Goal: Task Accomplishment & Management: Use online tool/utility

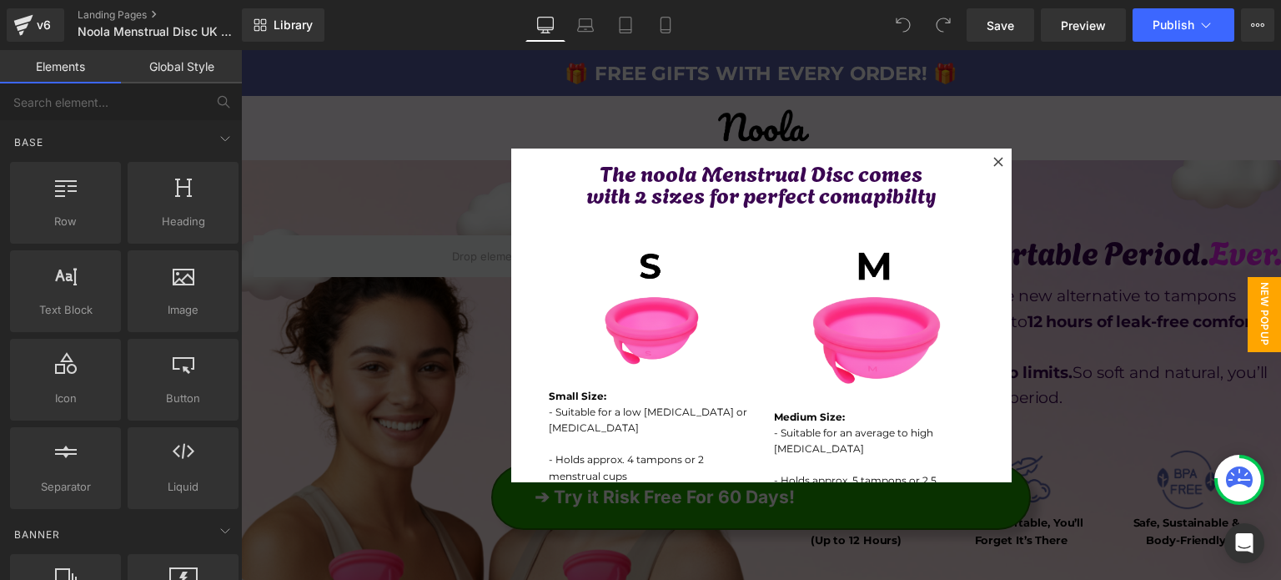
click at [993, 164] on icon at bounding box center [998, 162] width 10 height 10
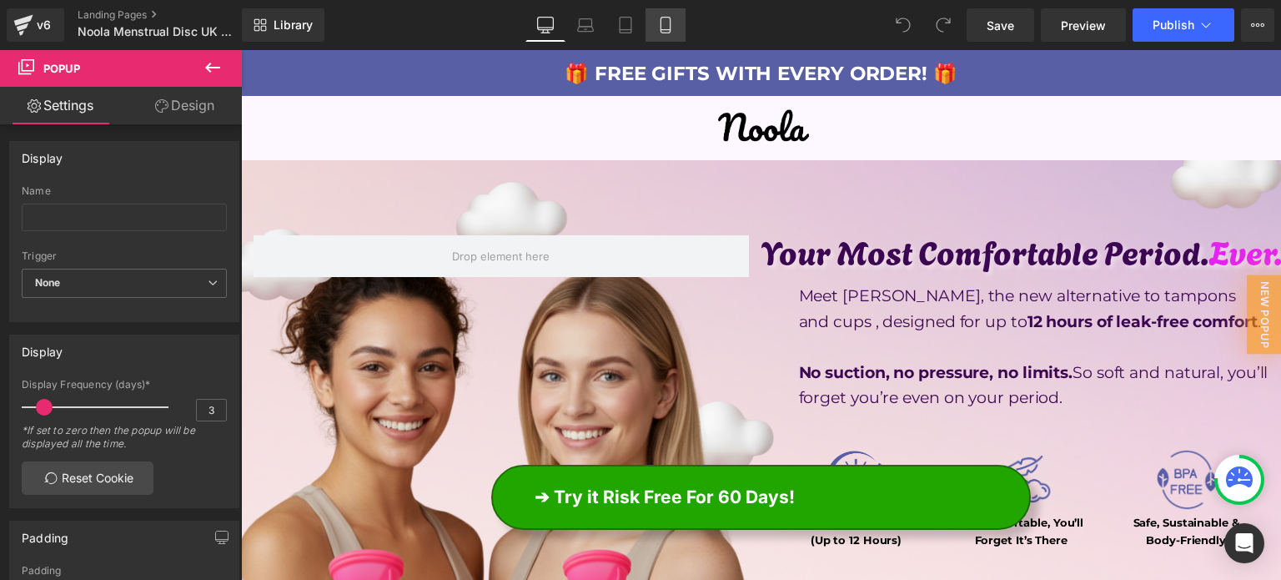
click at [666, 28] on icon at bounding box center [665, 25] width 17 height 17
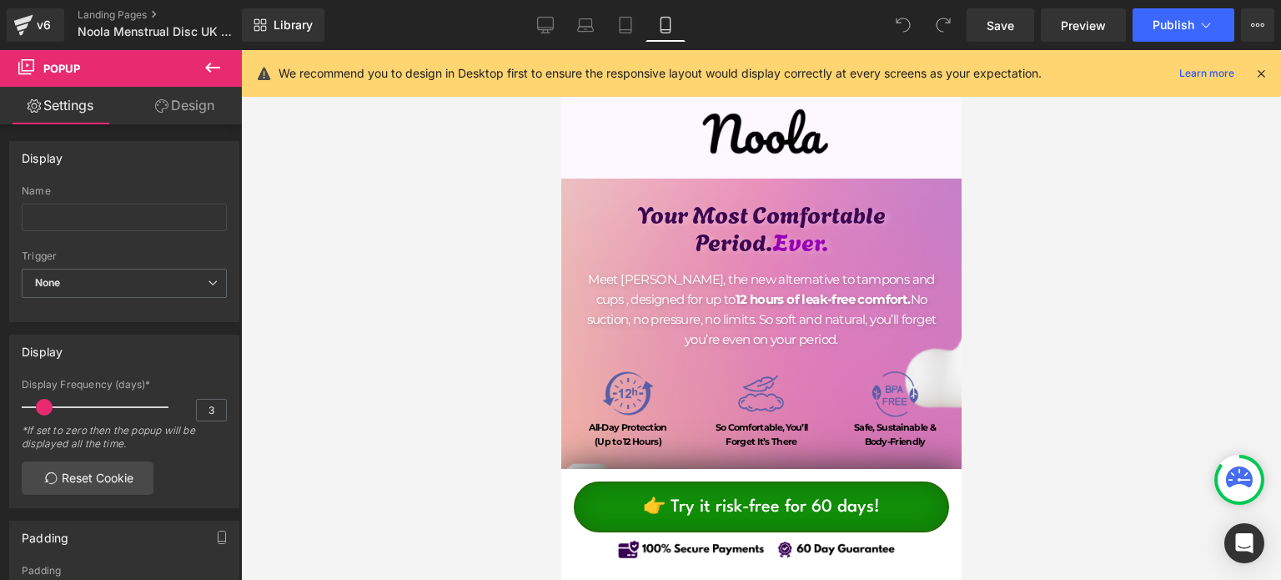
click at [1265, 70] on icon at bounding box center [1261, 73] width 15 height 15
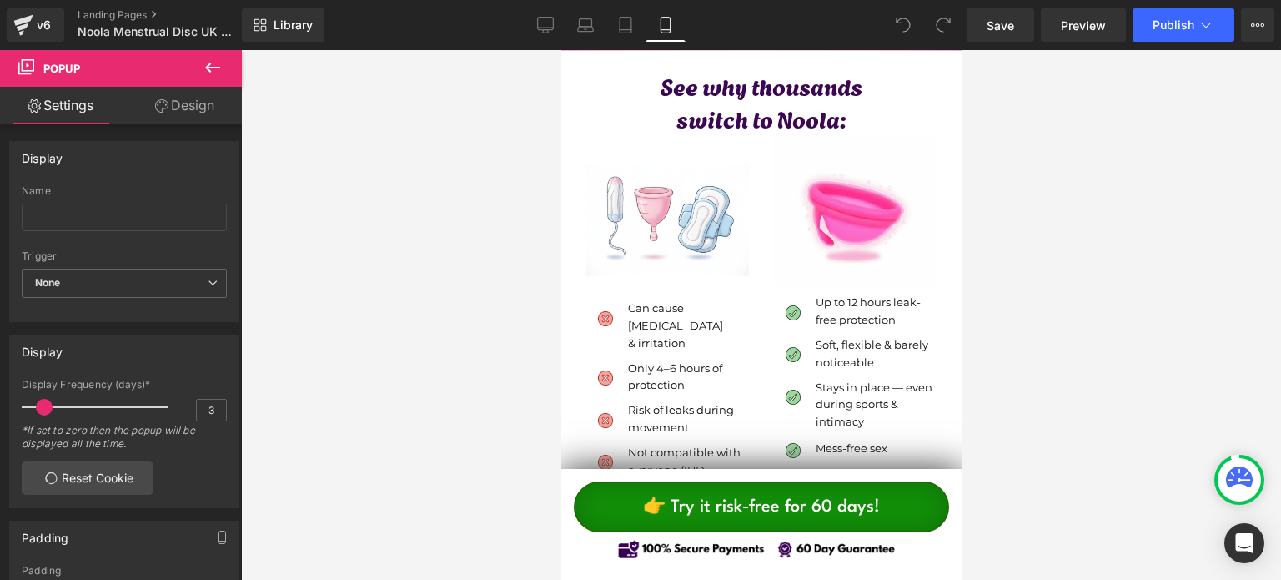
scroll to position [5254, 0]
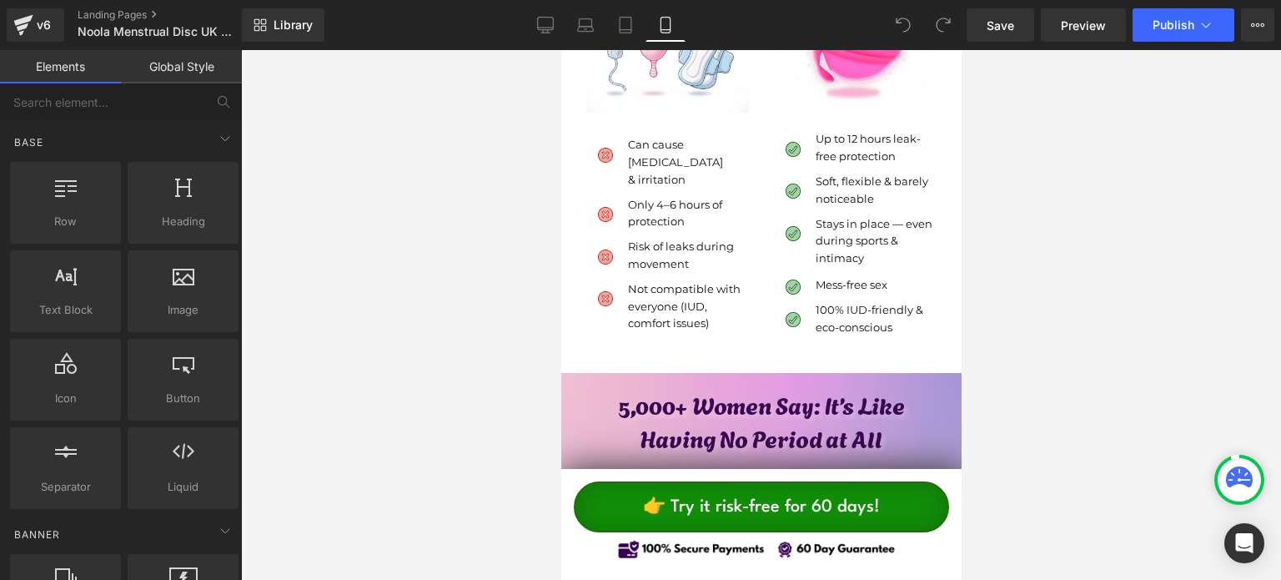
drag, startPoint x: 1521, startPoint y: 283, endPoint x: 957, endPoint y: 284, distance: 563.8
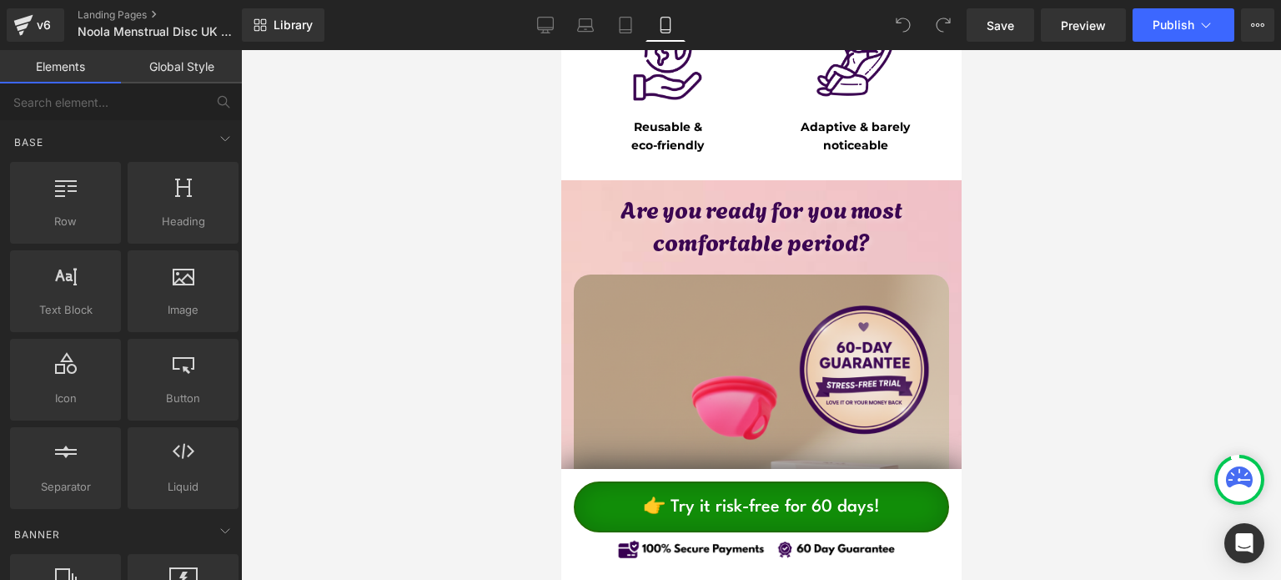
scroll to position [8430, 0]
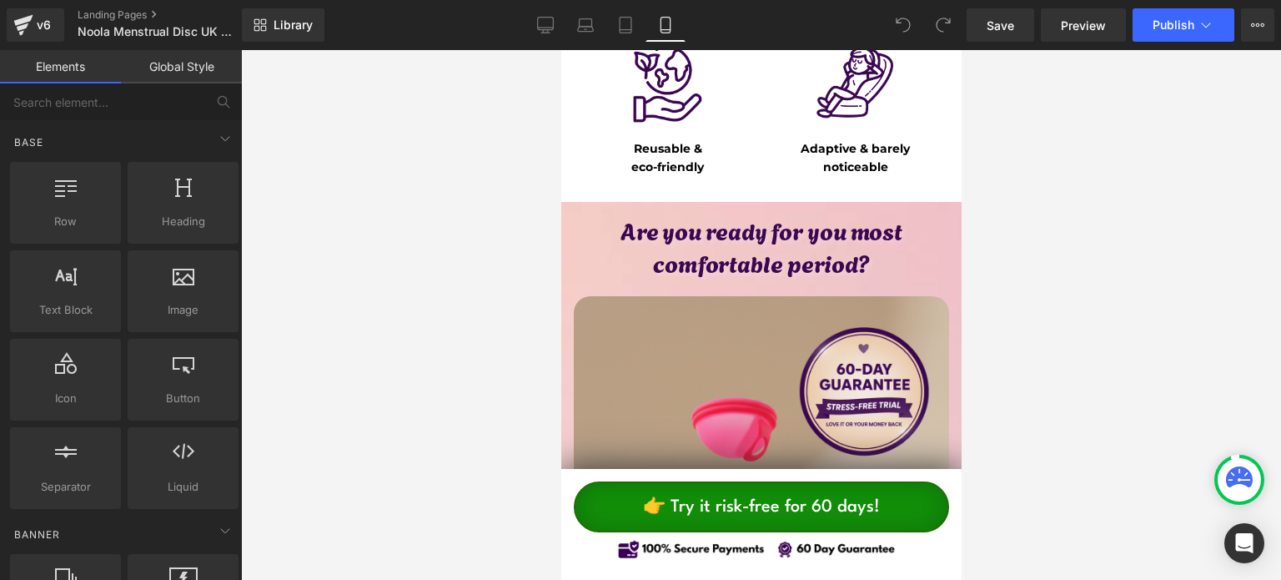
drag, startPoint x: 957, startPoint y: 231, endPoint x: 1527, endPoint y: 379, distance: 589.5
click at [306, 36] on link "Library" at bounding box center [283, 24] width 83 height 33
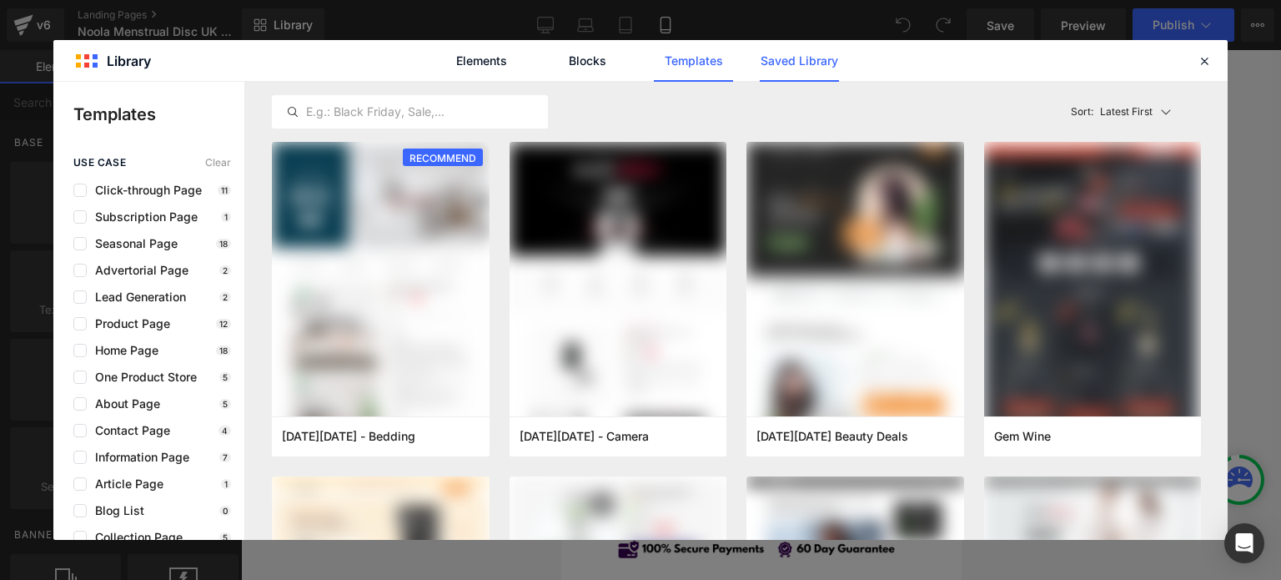
click at [765, 58] on link "Saved Library" at bounding box center [799, 61] width 79 height 42
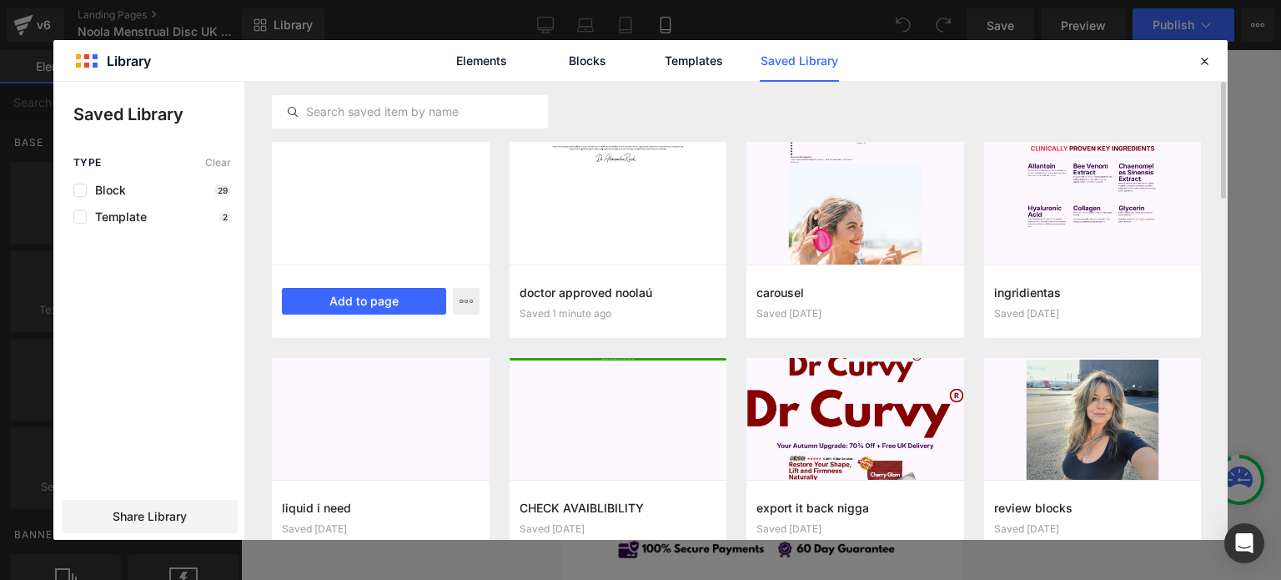
drag, startPoint x: 462, startPoint y: 294, endPoint x: 451, endPoint y: 247, distance: 47.9
click at [456, 248] on article "export to noola Saved 1 minute ago Add to page" at bounding box center [381, 240] width 218 height 196
click at [385, 295] on button "Add to page" at bounding box center [364, 301] width 164 height 27
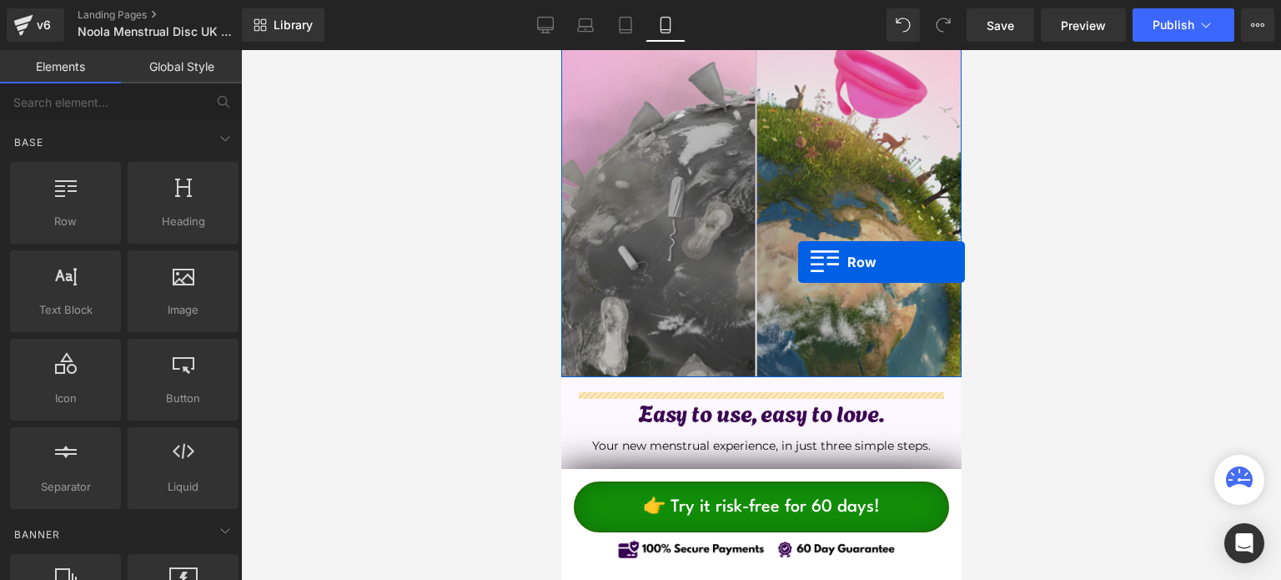
scroll to position [3366, 0]
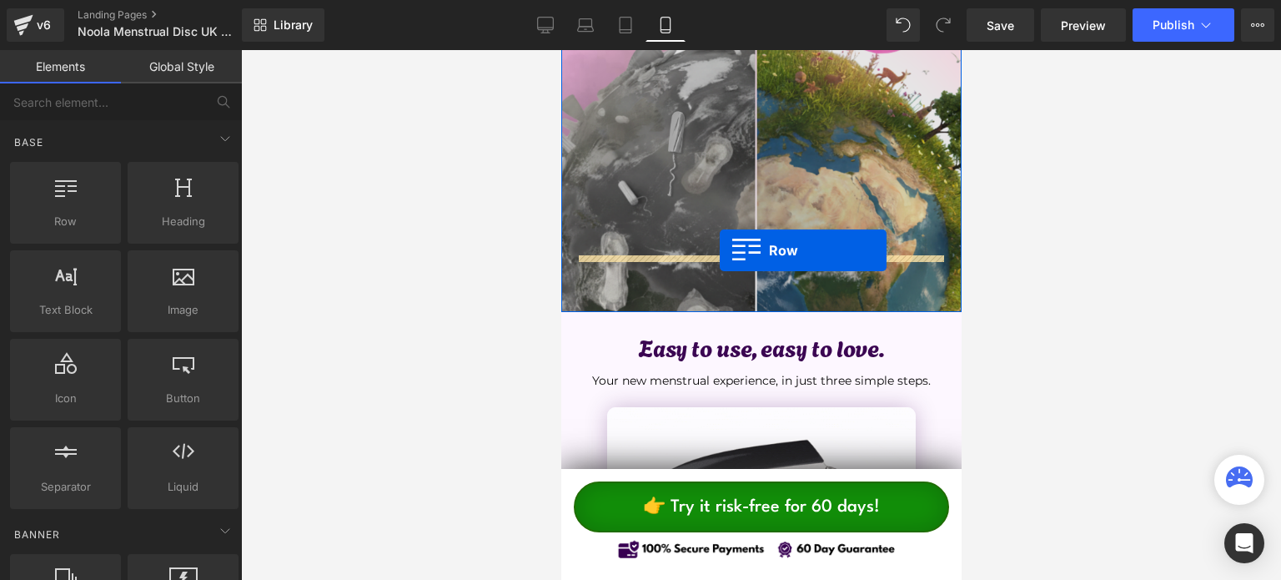
drag, startPoint x: 596, startPoint y: 210, endPoint x: 719, endPoint y: 250, distance: 129.8
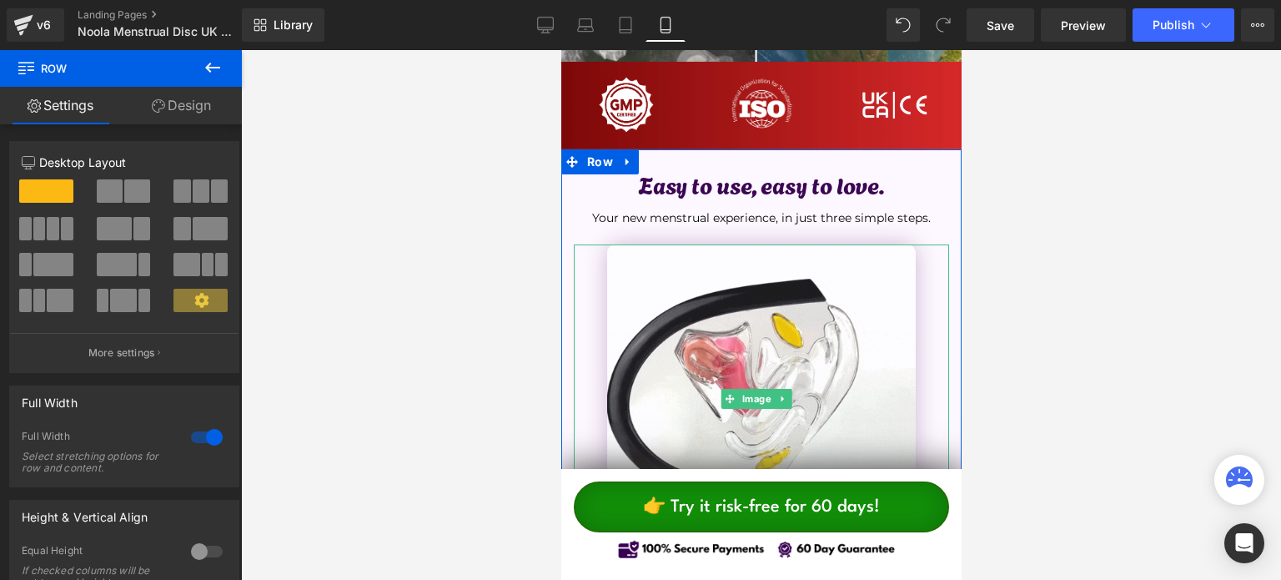
scroll to position [3450, 0]
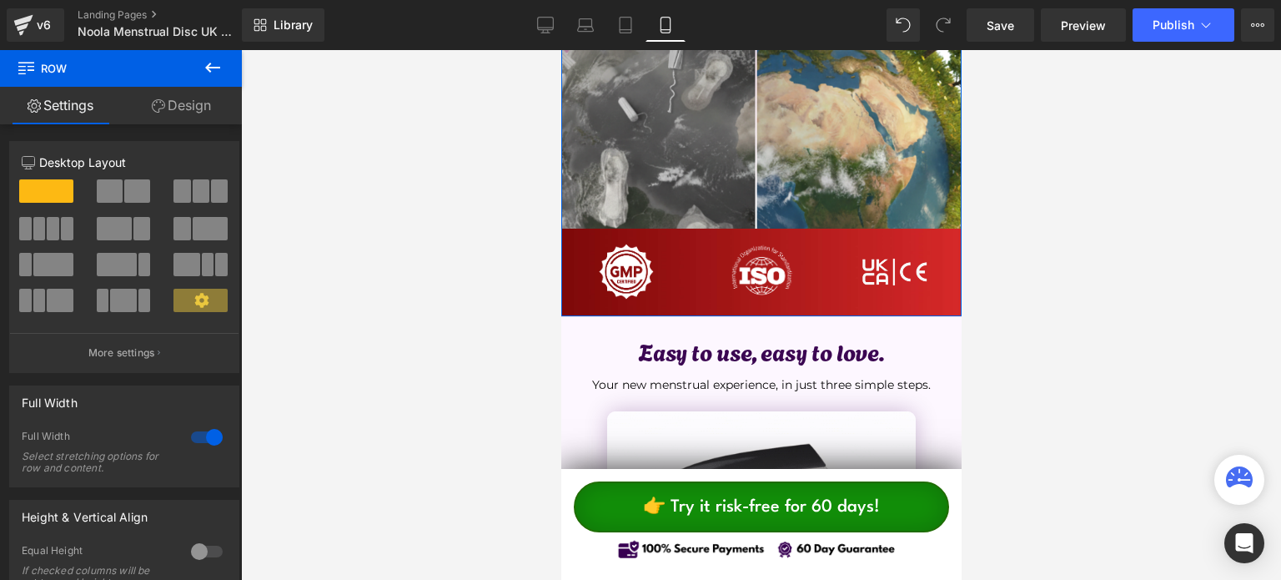
click at [587, 229] on div "Image Image Image ‹ › [GEOGRAPHIC_DATA]" at bounding box center [760, 273] width 400 height 88
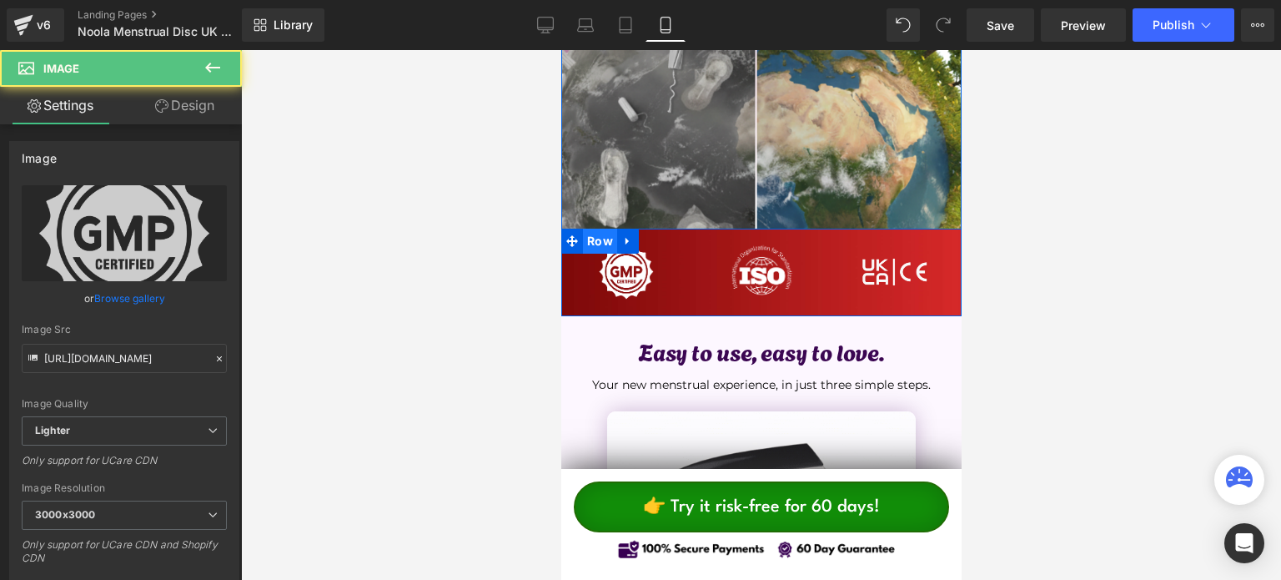
click at [595, 229] on span "Row" at bounding box center [599, 241] width 34 height 25
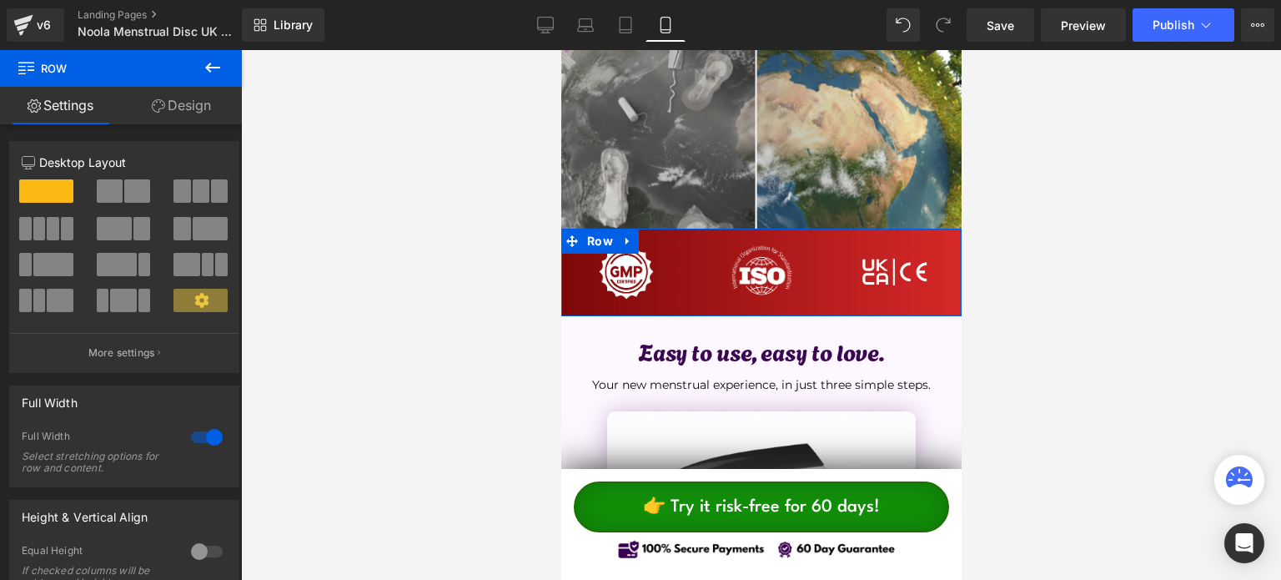
click at [164, 113] on link "Design" at bounding box center [181, 106] width 121 height 38
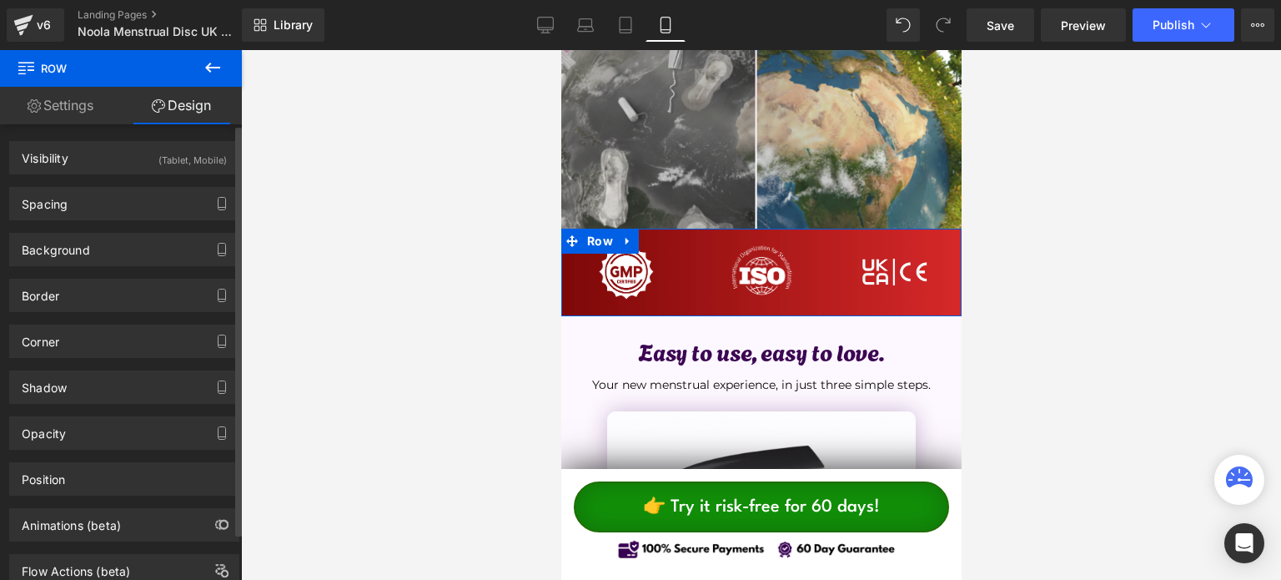
click at [70, 248] on div "Background" at bounding box center [56, 245] width 68 height 23
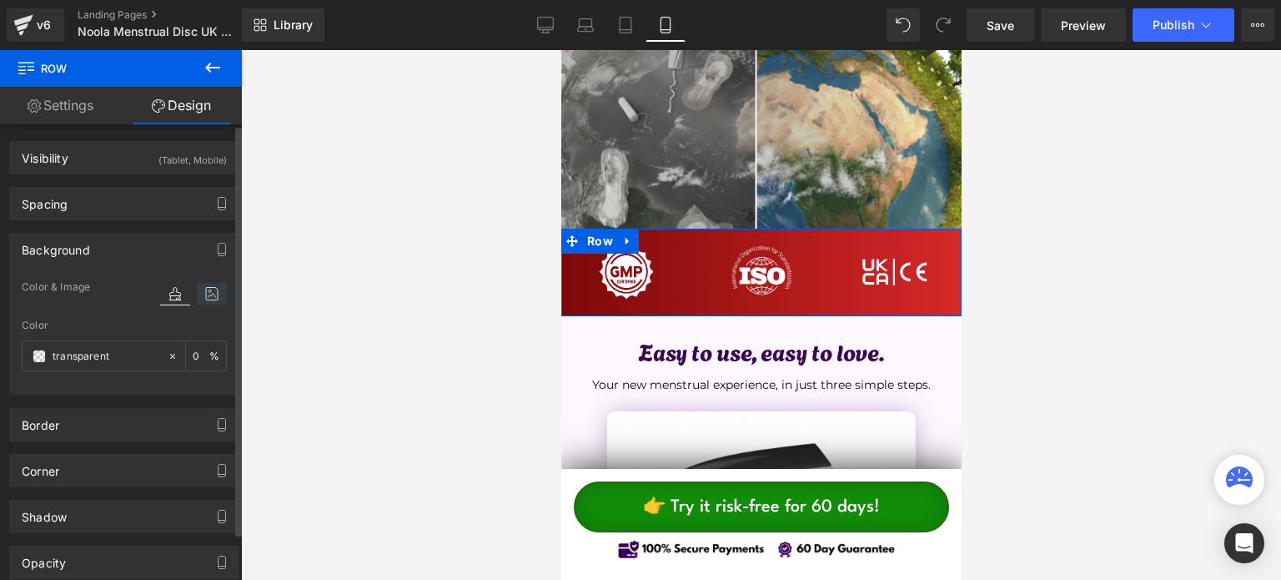
click at [208, 295] on icon at bounding box center [212, 294] width 30 height 22
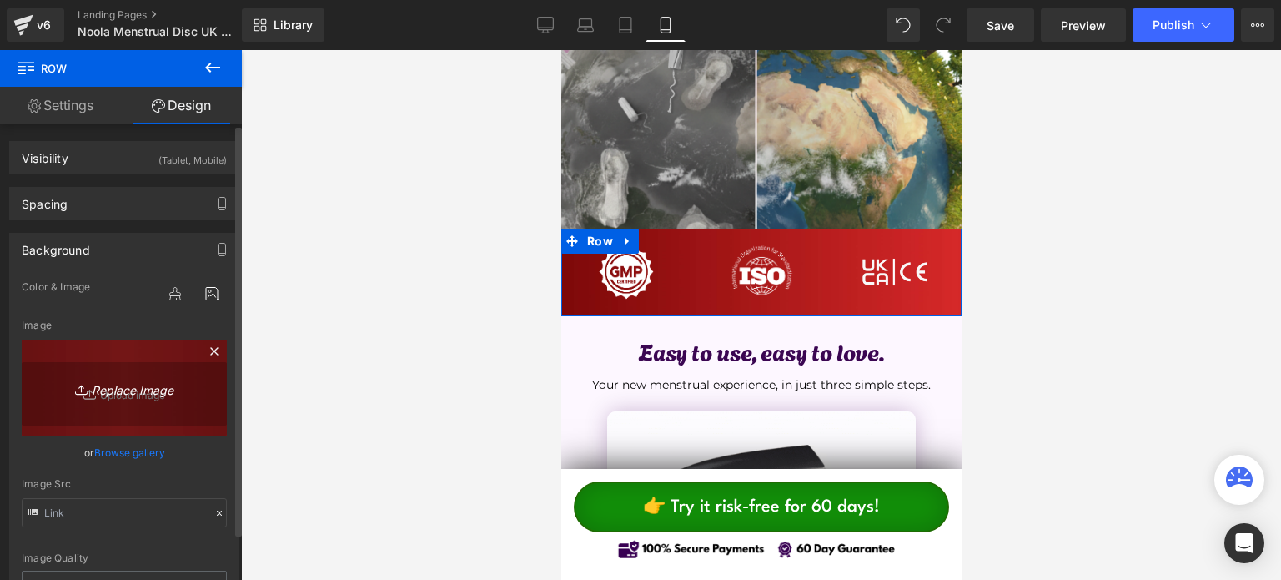
click at [129, 366] on link "Replace Image" at bounding box center [124, 387] width 205 height 96
type input "C:\fakepath\hr trust badges below (1800 x 400 képpont) (1).png"
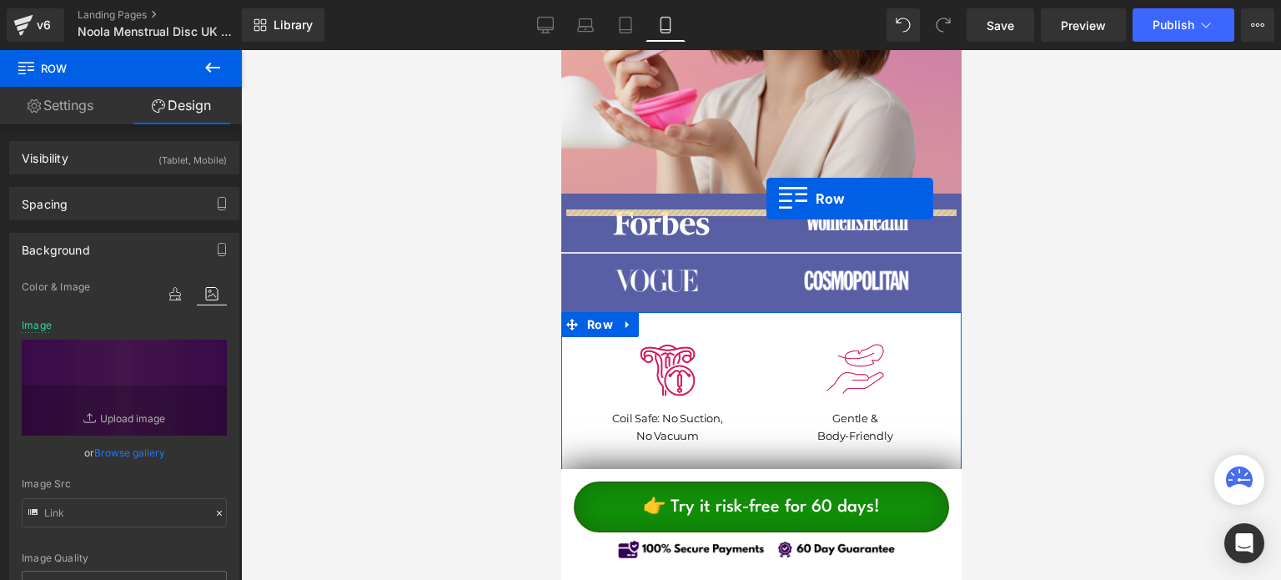
scroll to position [614, 0]
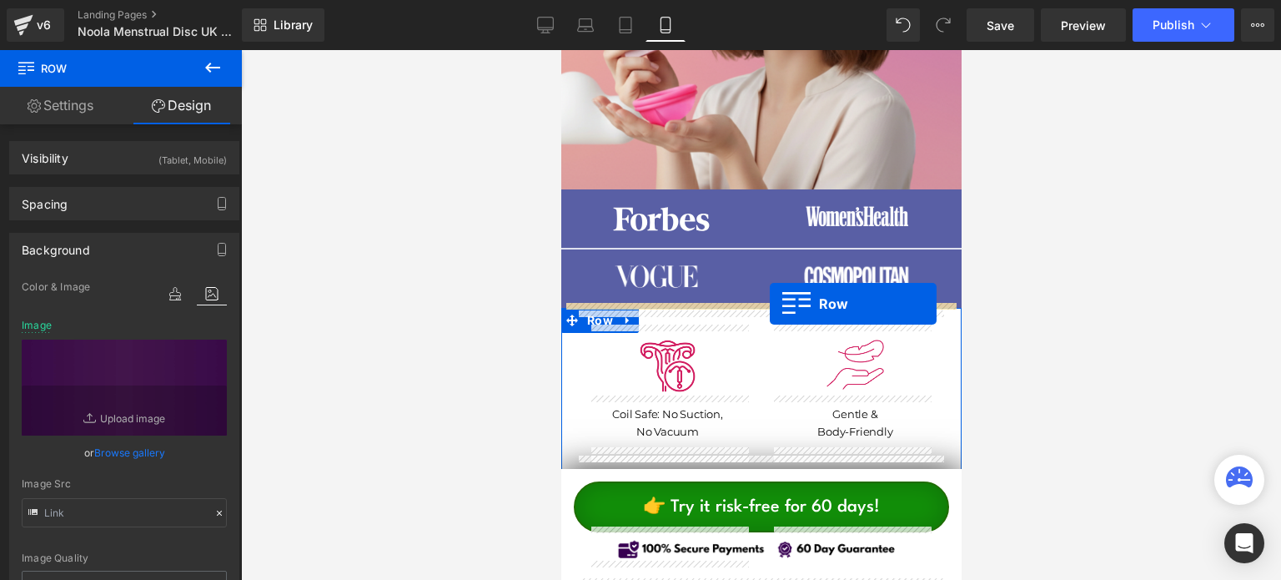
drag, startPoint x: 600, startPoint y: 186, endPoint x: 769, endPoint y: 304, distance: 206.1
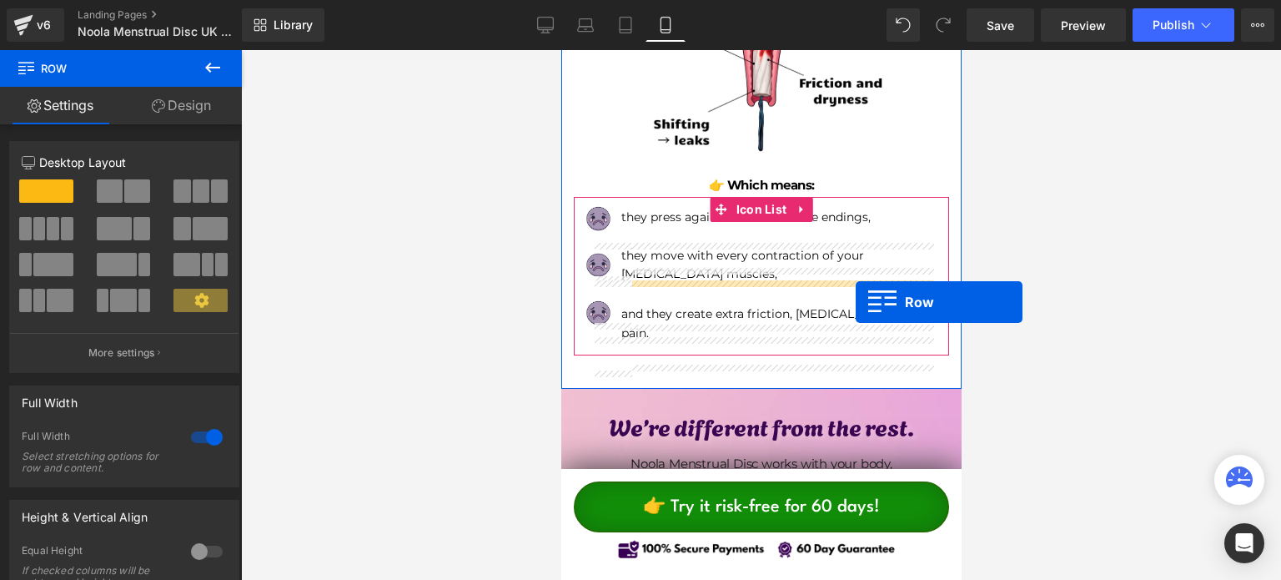
scroll to position [1698, 0]
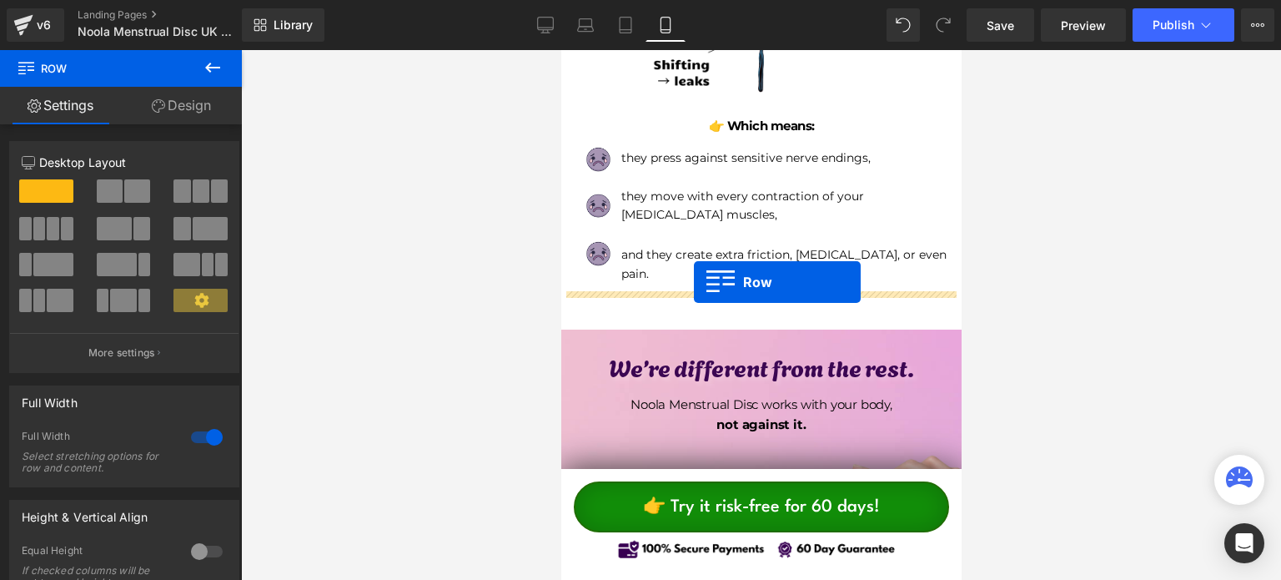
drag, startPoint x: 591, startPoint y: 315, endPoint x: 693, endPoint y: 282, distance: 107.1
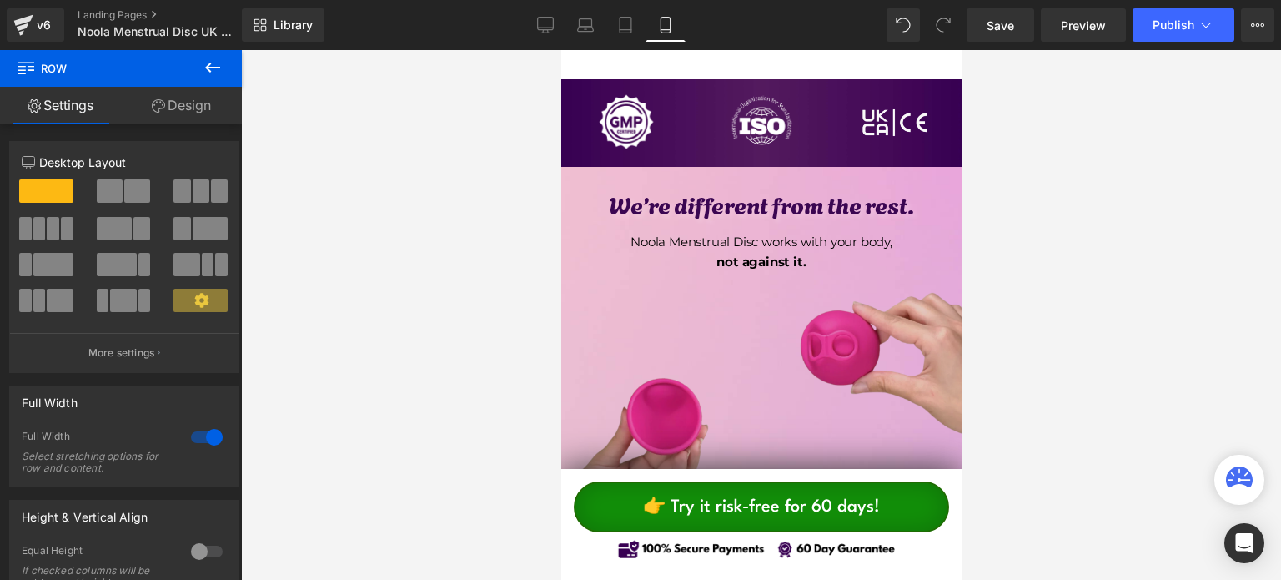
scroll to position [1656, 0]
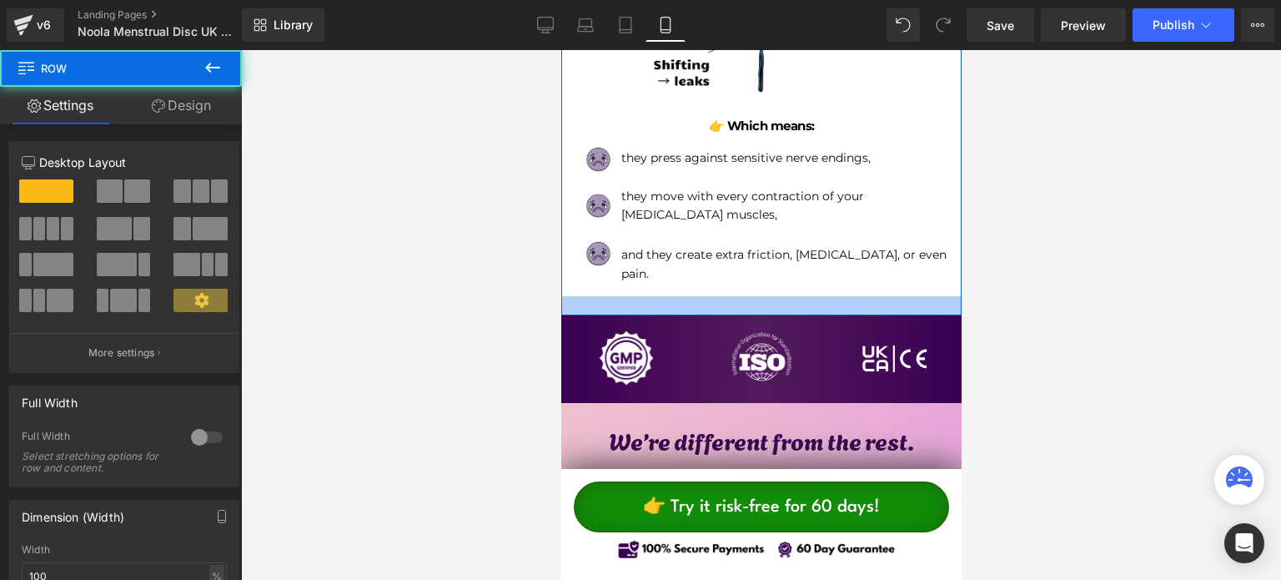
drag, startPoint x: 770, startPoint y: 289, endPoint x: 780, endPoint y: 274, distance: 17.4
click at [780, 296] on div at bounding box center [760, 305] width 400 height 19
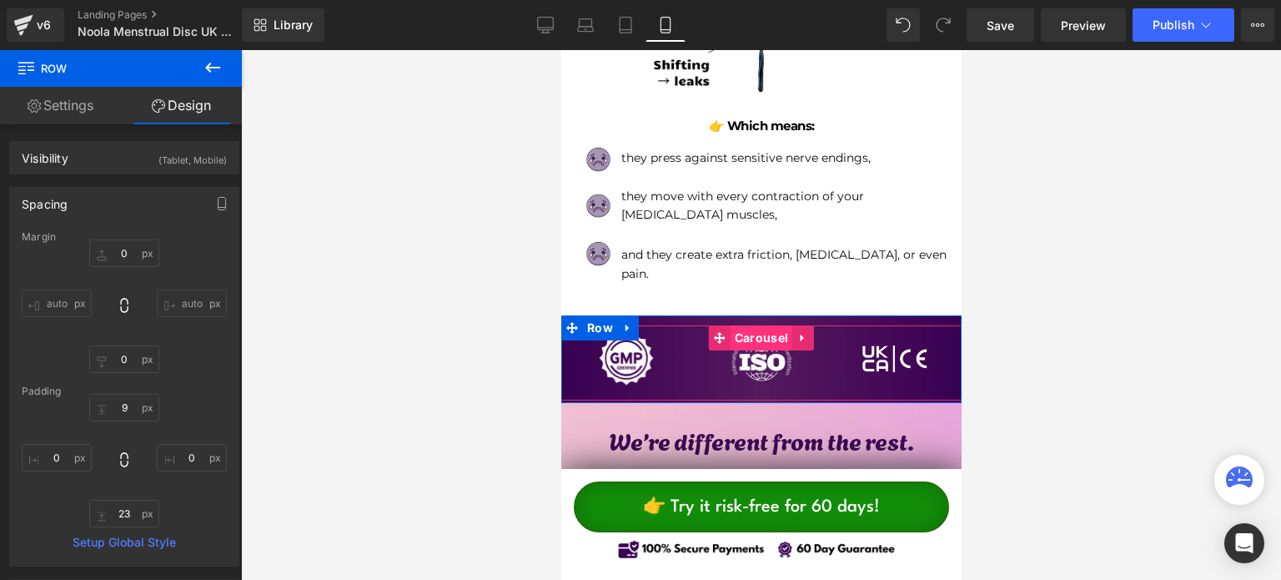
click at [757, 325] on span "Carousel" at bounding box center [761, 337] width 62 height 25
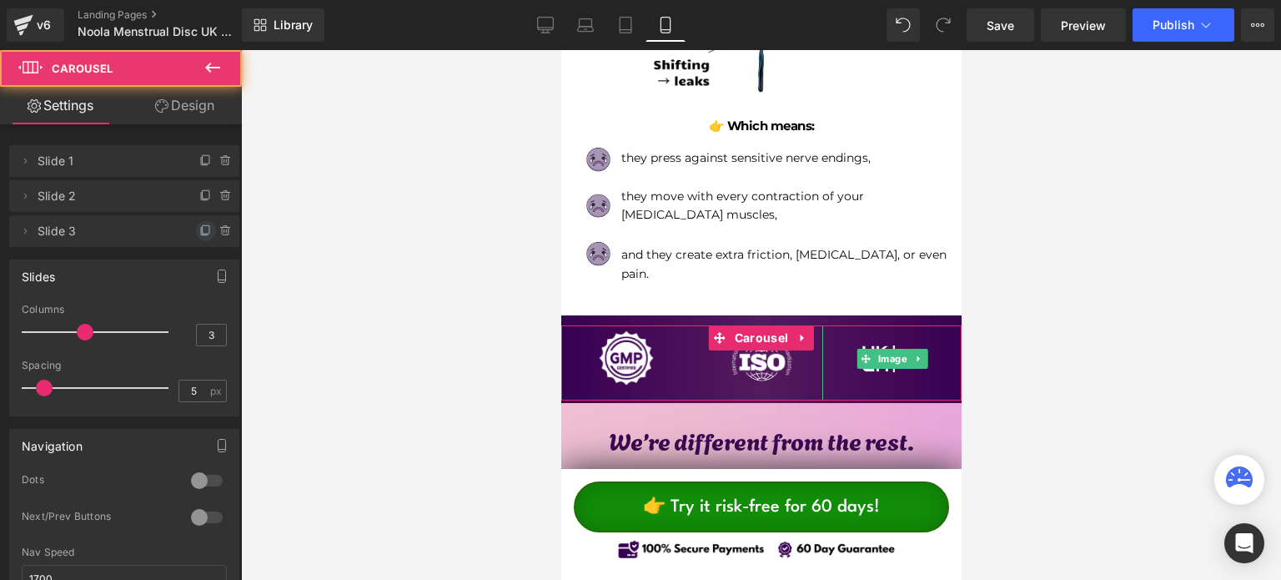
click at [199, 226] on icon at bounding box center [205, 230] width 13 height 13
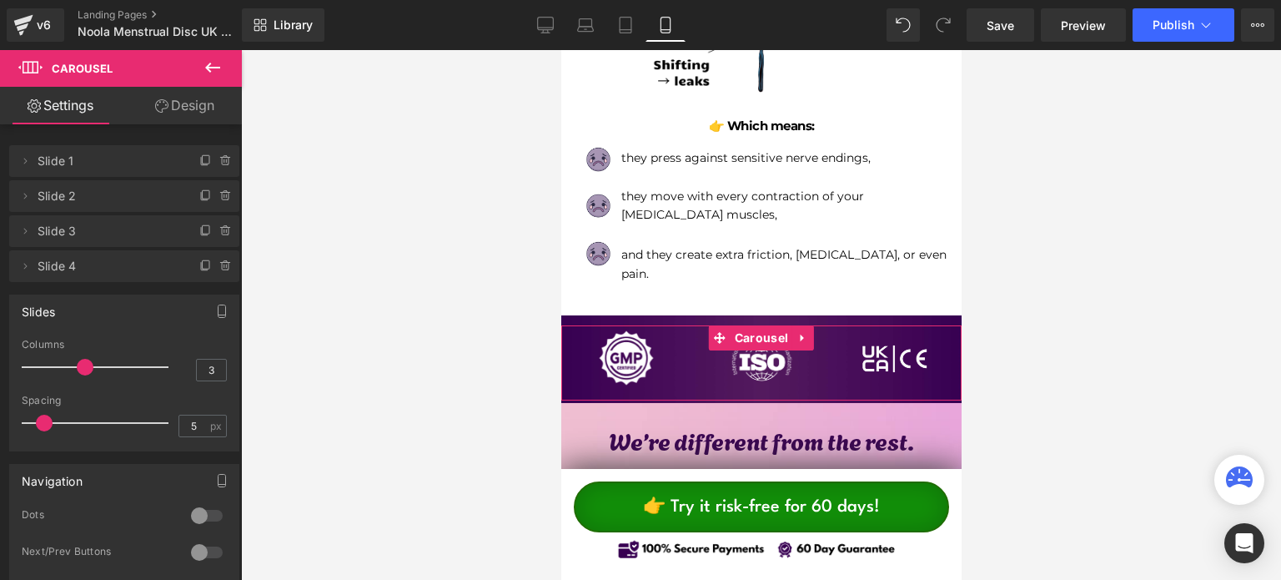
scroll to position [167, 0]
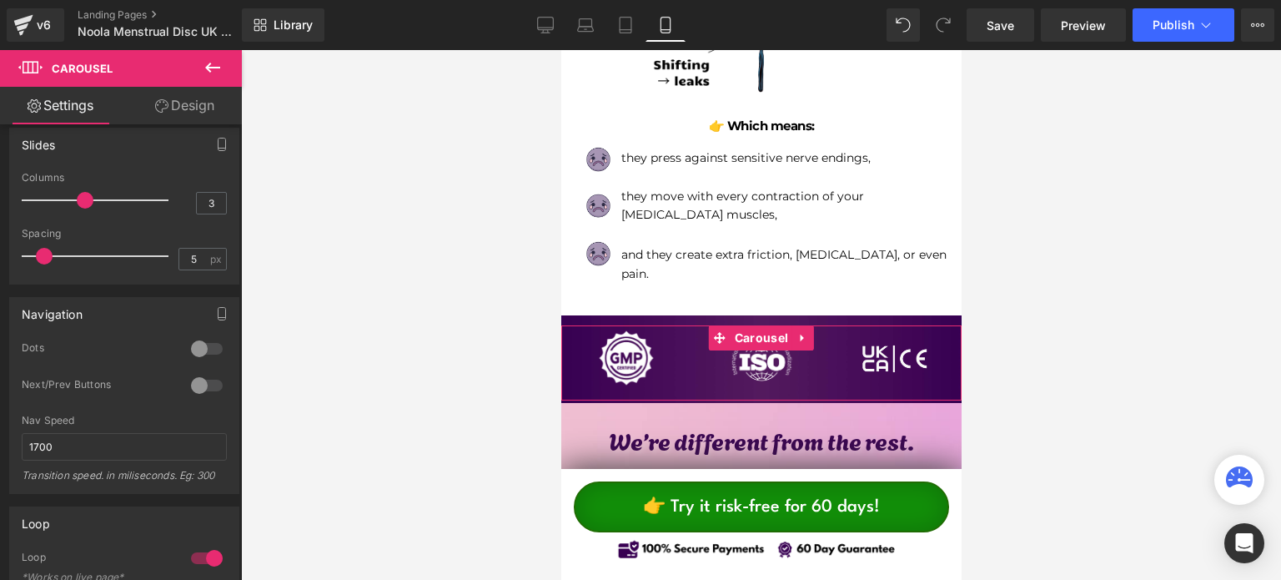
click at [197, 379] on div at bounding box center [207, 385] width 40 height 27
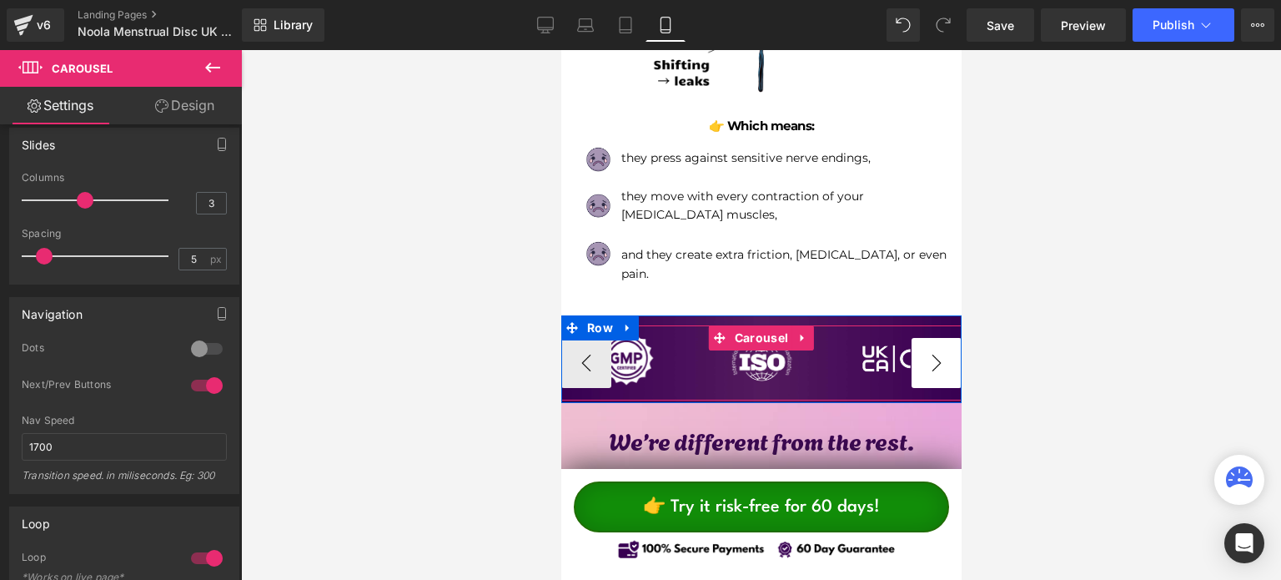
click at [935, 338] on button "›" at bounding box center [936, 363] width 50 height 50
click at [884, 349] on span "Image" at bounding box center [892, 359] width 36 height 20
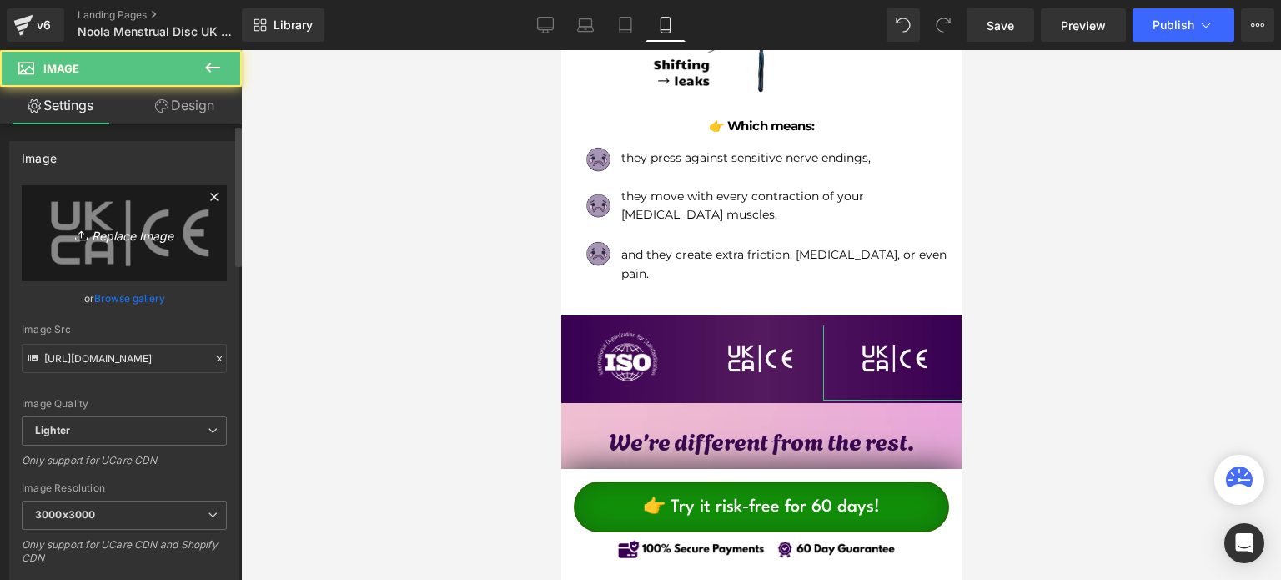
click at [140, 224] on icon "Replace Image" at bounding box center [124, 233] width 133 height 21
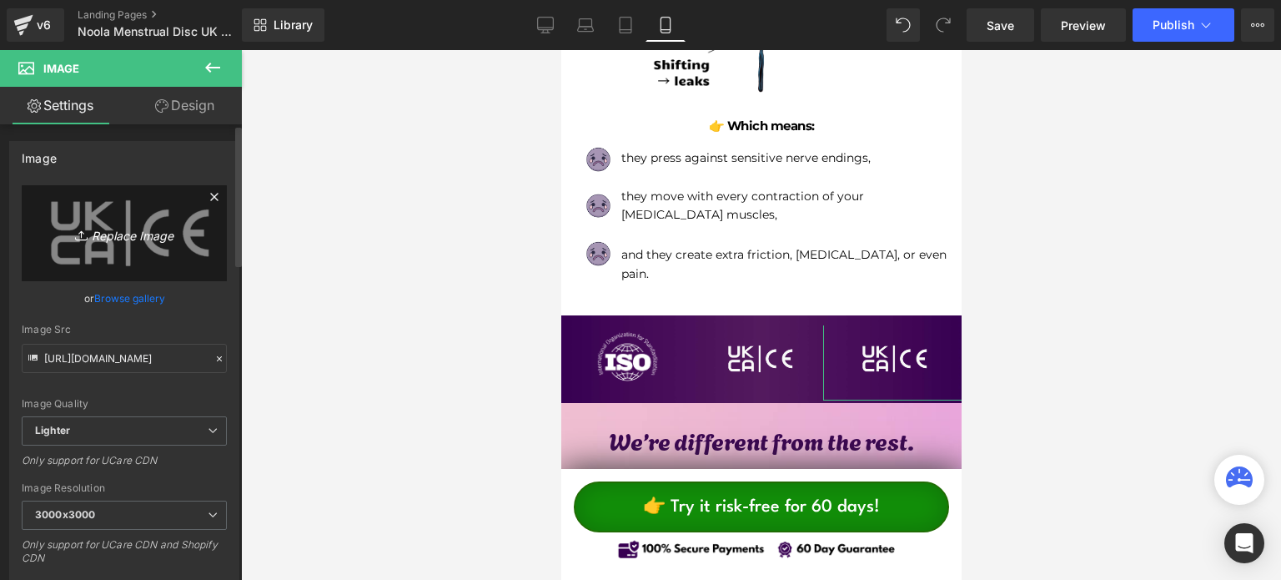
type input "C:\fakepath\Cherry & Co. by The Curvy [DEMOGRAPHIC_DATA] (30).png"
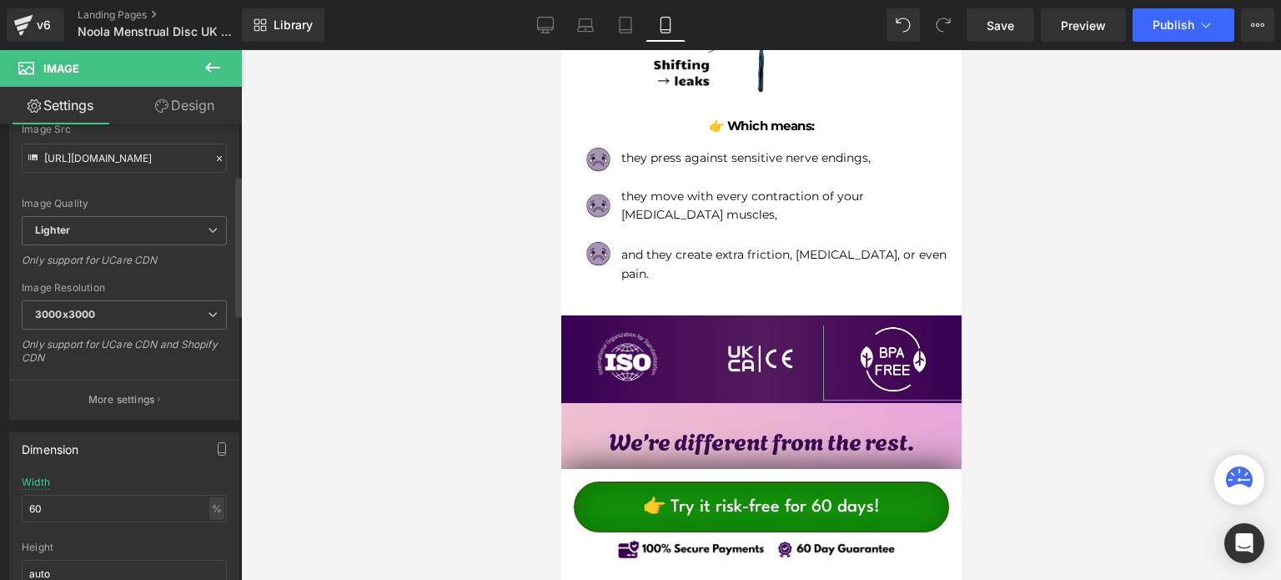
scroll to position [250, 0]
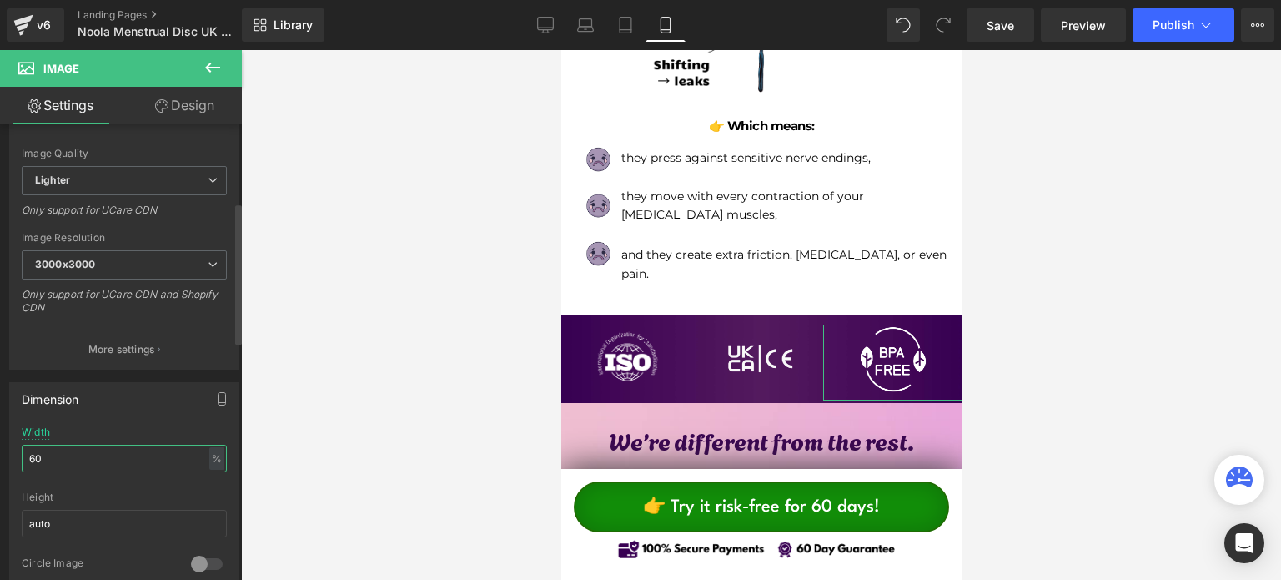
click at [105, 458] on input "60" at bounding box center [124, 459] width 205 height 28
click at [106, 456] on input "55" at bounding box center [124, 459] width 205 height 28
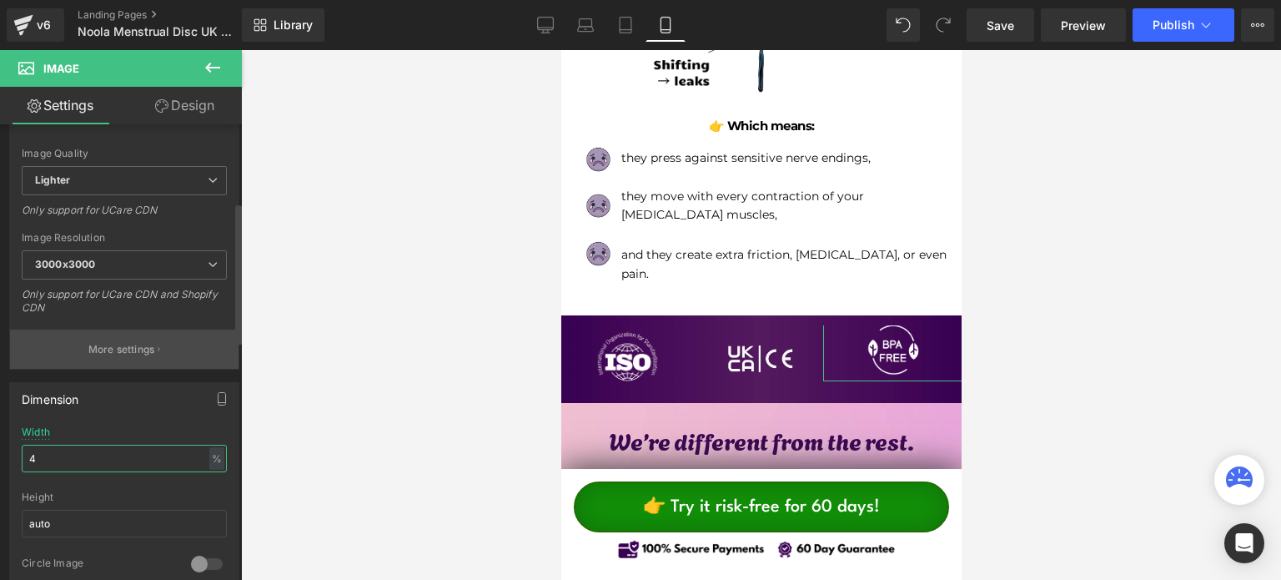
type input "48"
click at [165, 111] on icon at bounding box center [161, 105] width 13 height 13
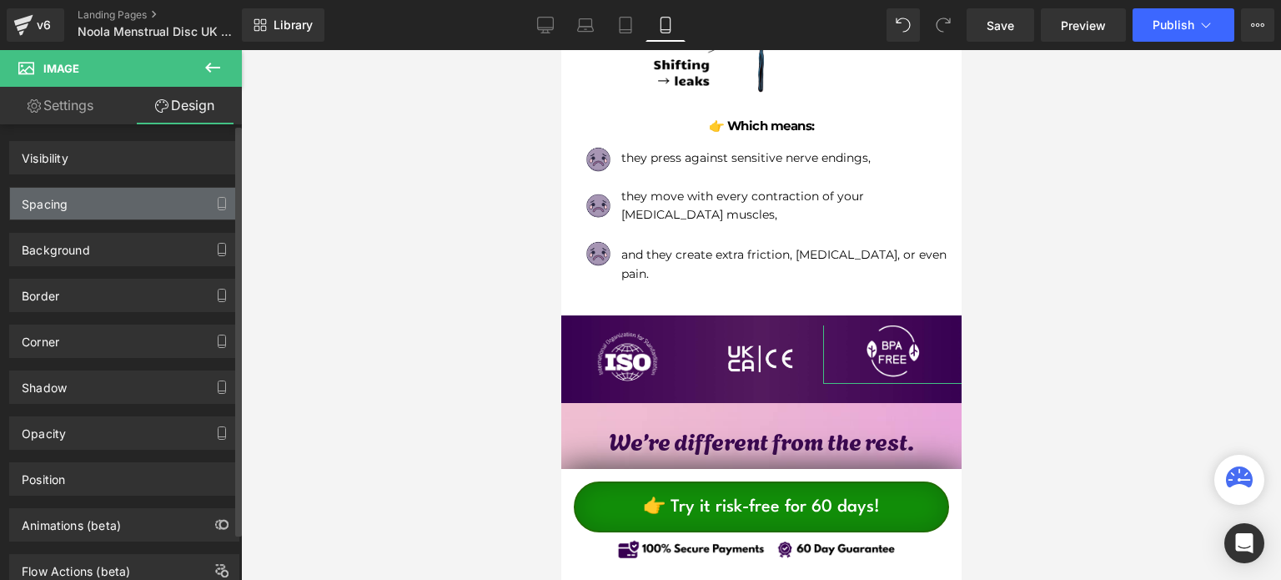
click at [116, 208] on div "Spacing" at bounding box center [124, 204] width 229 height 32
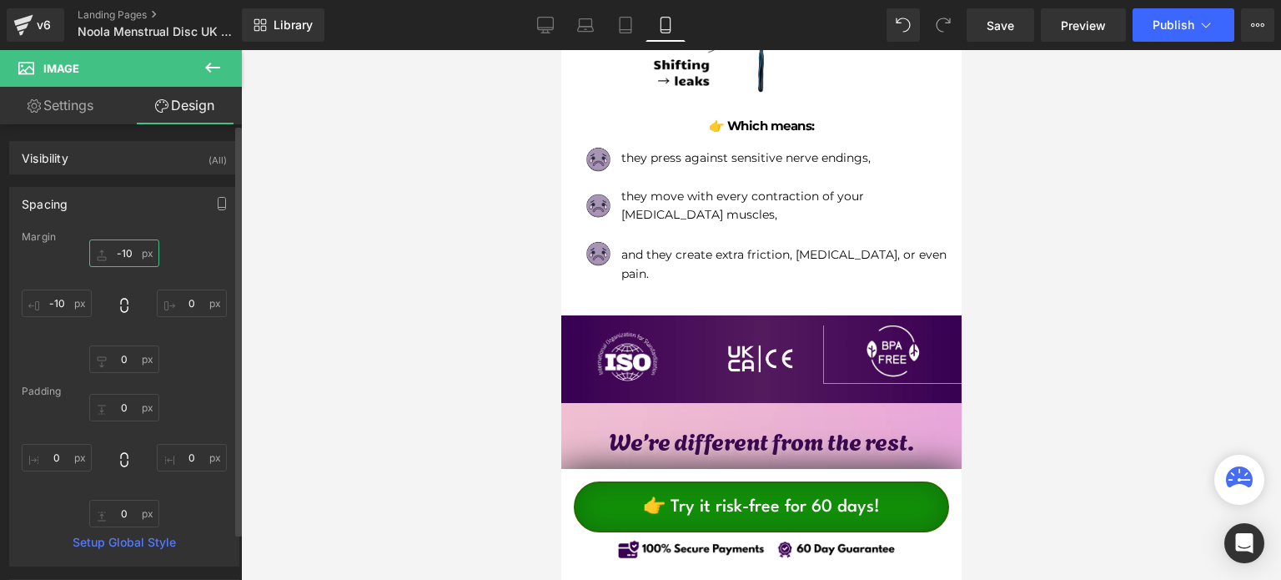
click at [127, 245] on input "-10" at bounding box center [124, 253] width 70 height 28
type input "-"
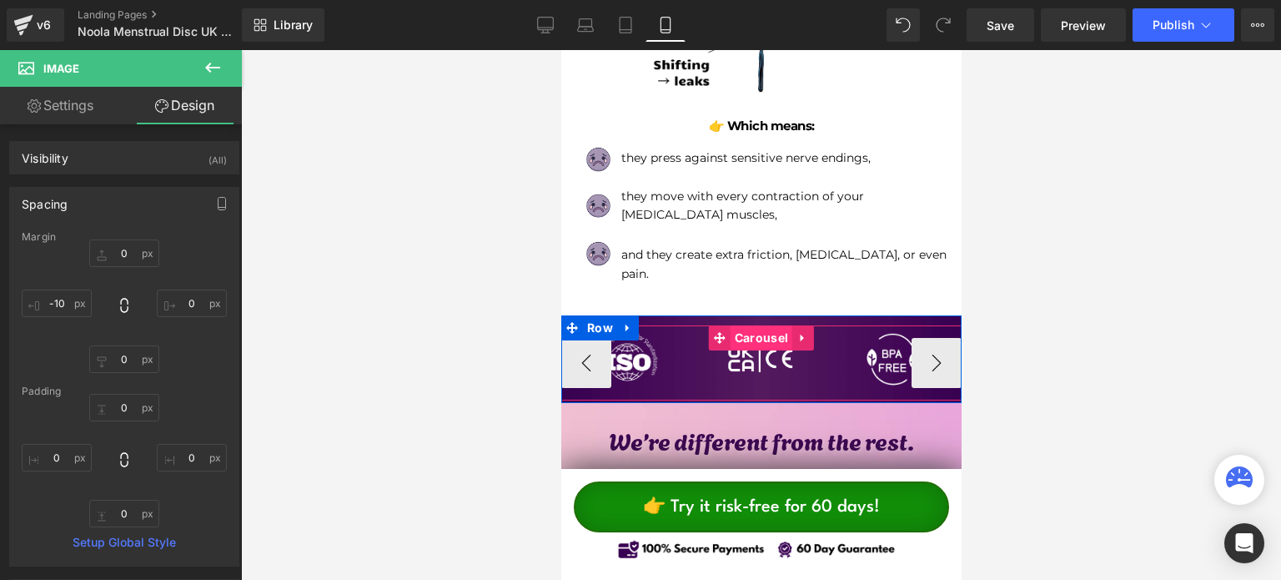
click at [760, 325] on span "Carousel" at bounding box center [761, 337] width 62 height 25
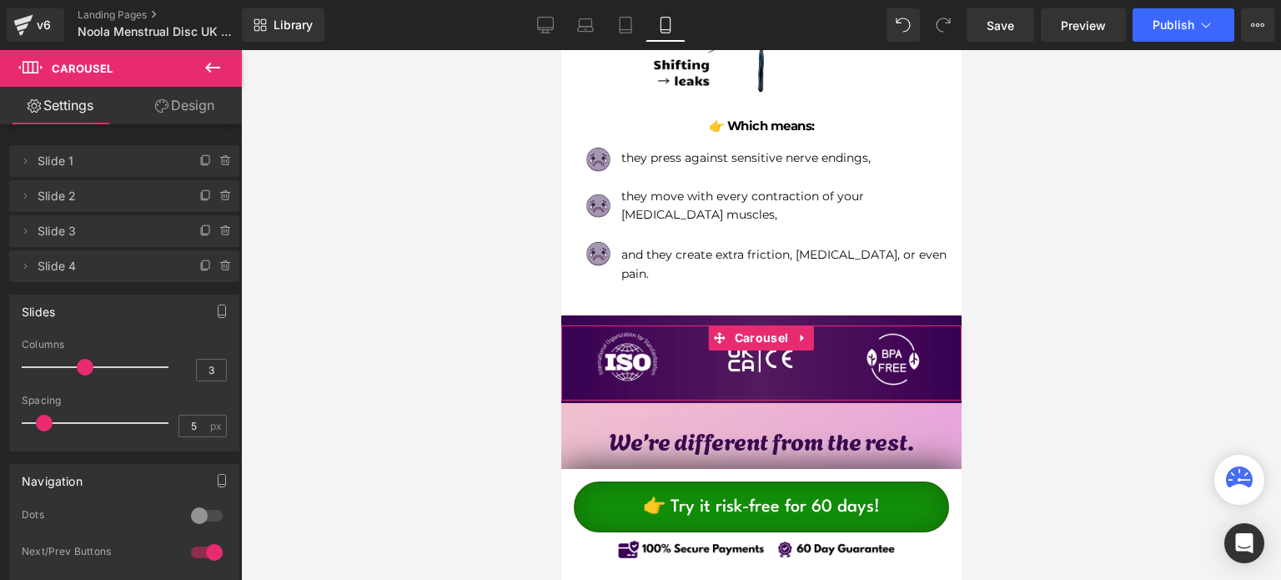
click at [199, 546] on div at bounding box center [207, 552] width 40 height 27
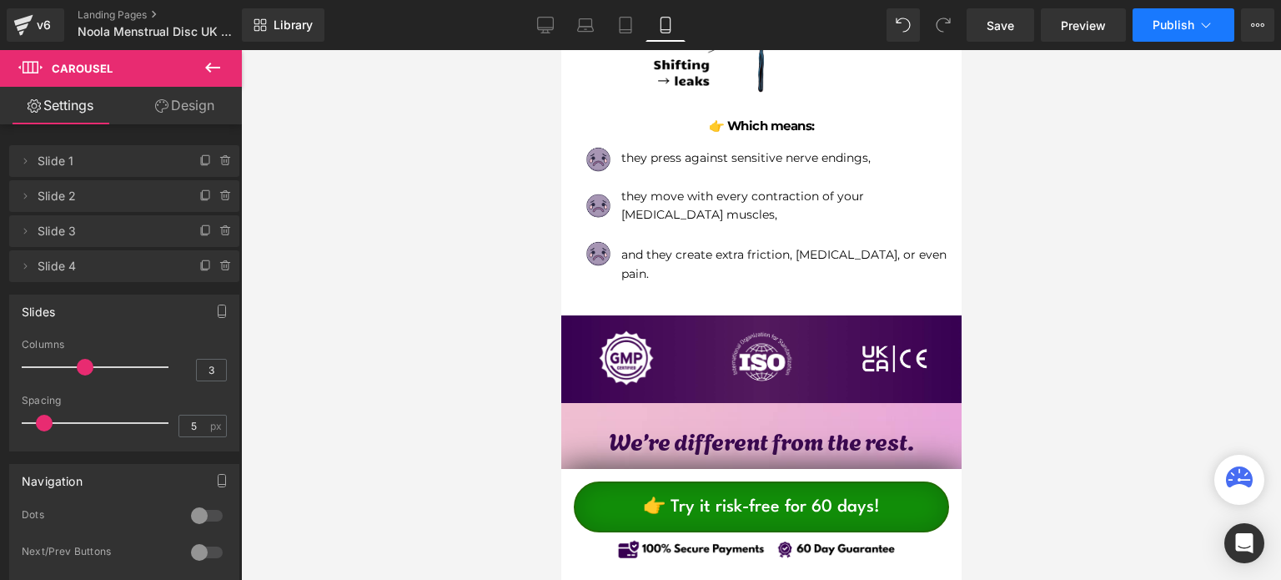
click at [1174, 23] on span "Publish" at bounding box center [1174, 24] width 42 height 13
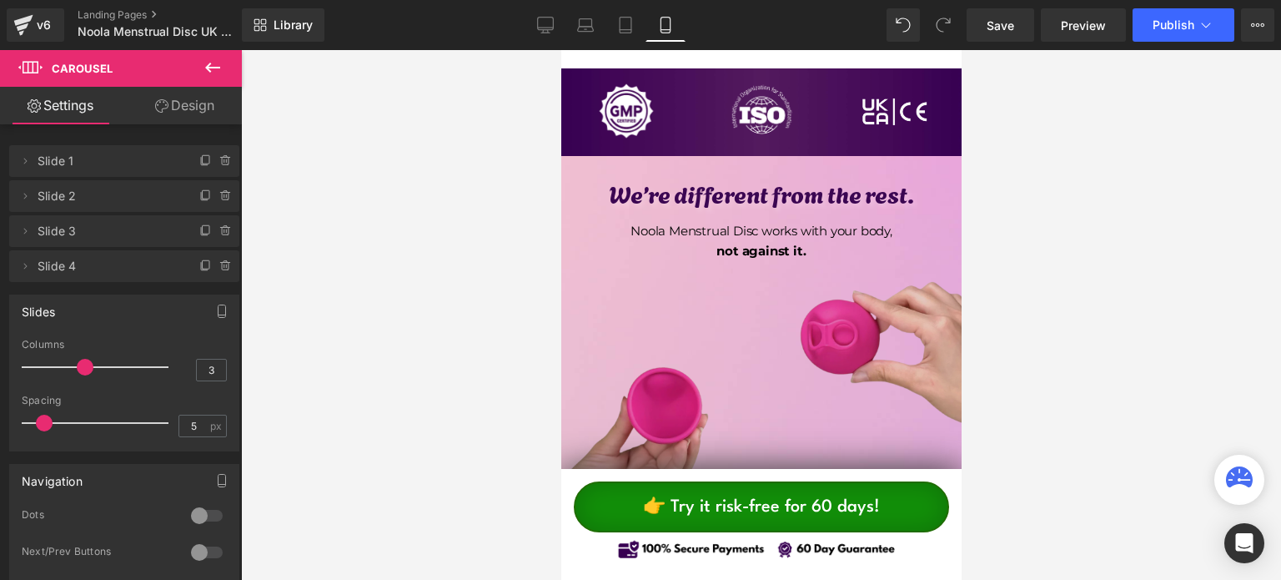
scroll to position [1990, 0]
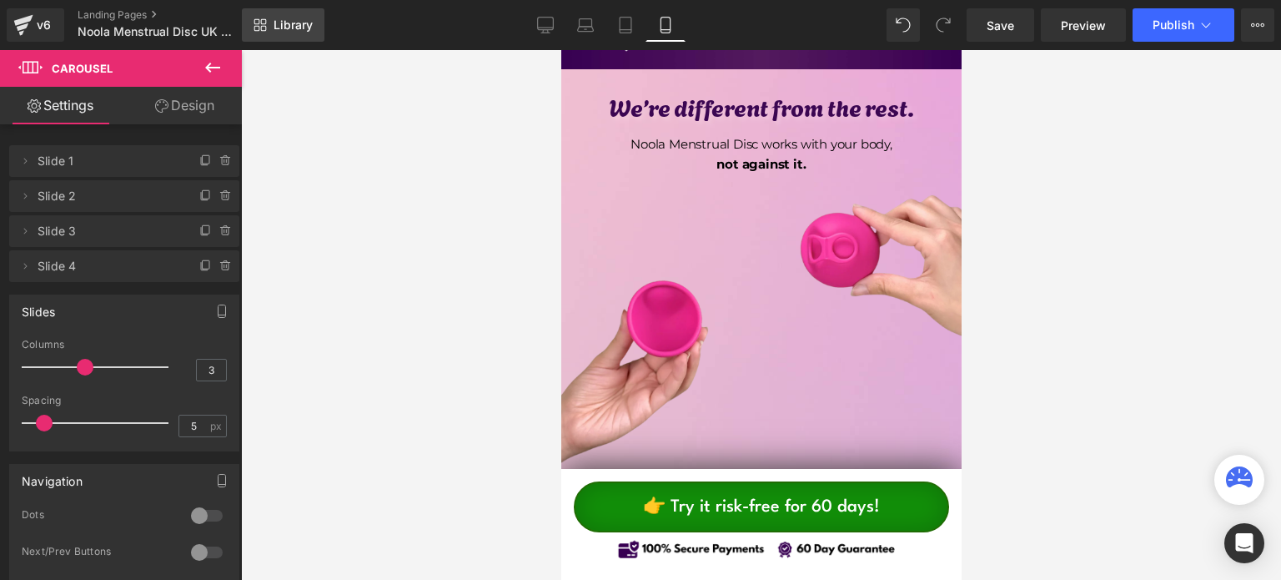
click at [309, 34] on link "Library" at bounding box center [283, 24] width 83 height 33
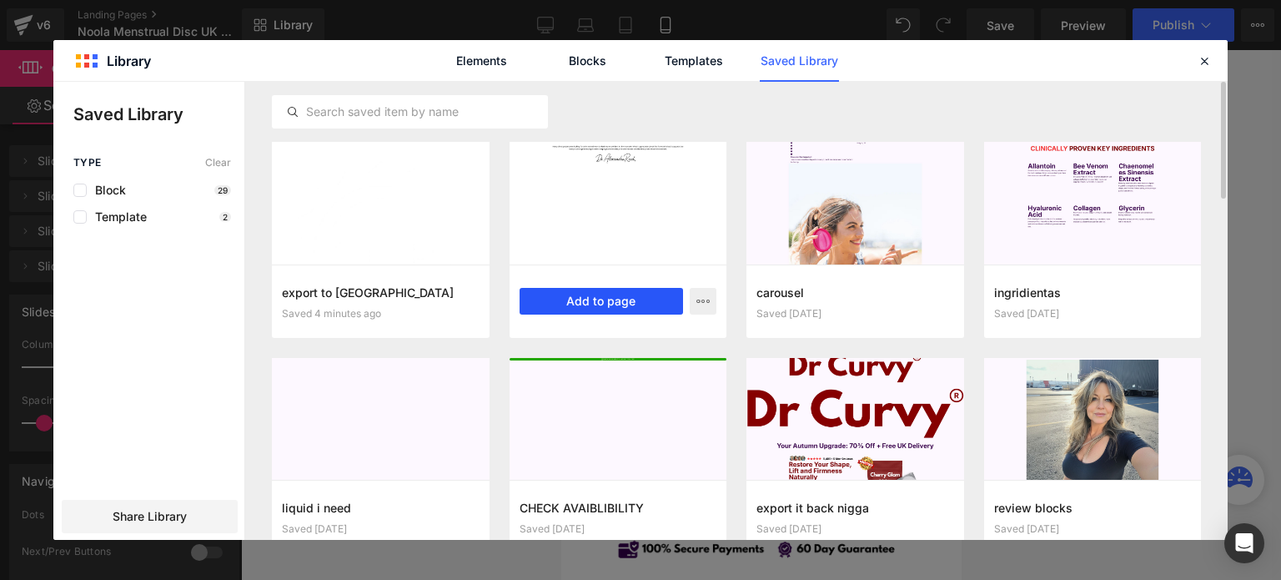
click at [624, 297] on button "Add to page" at bounding box center [602, 301] width 164 height 27
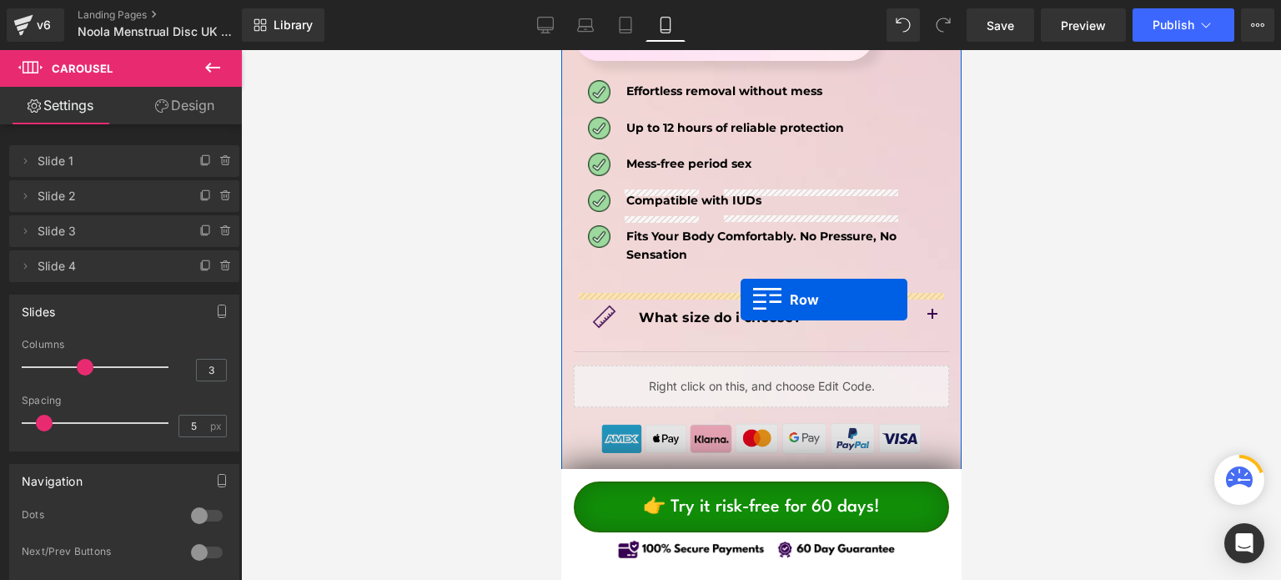
scroll to position [9318, 0]
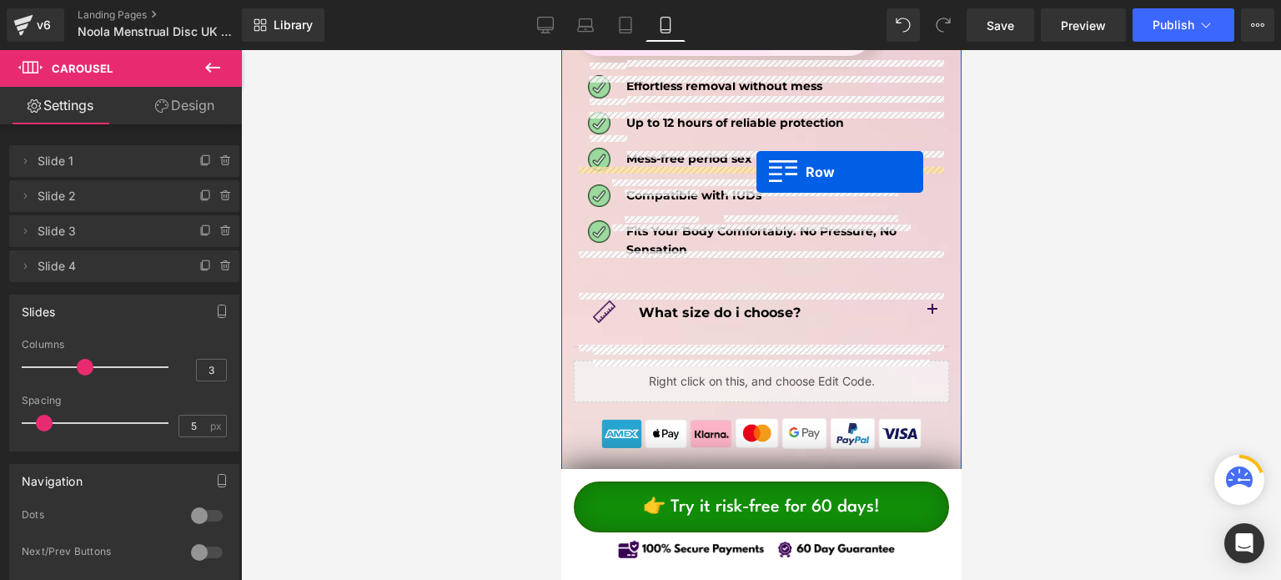
drag, startPoint x: 698, startPoint y: 184, endPoint x: 756, endPoint y: 172, distance: 58.9
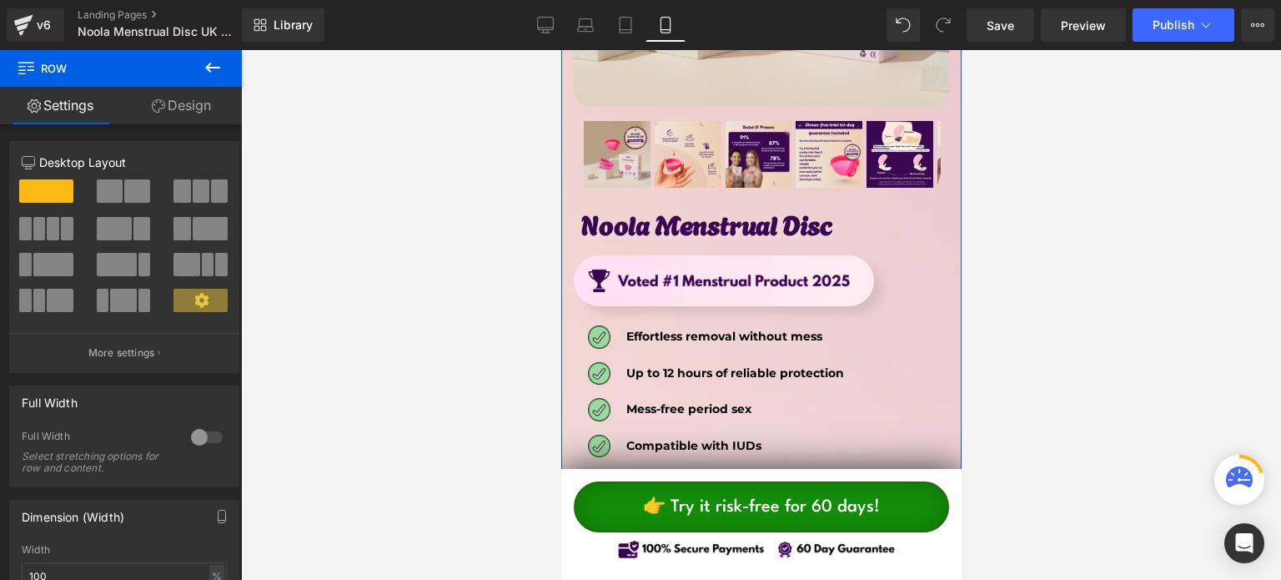
scroll to position [9234, 0]
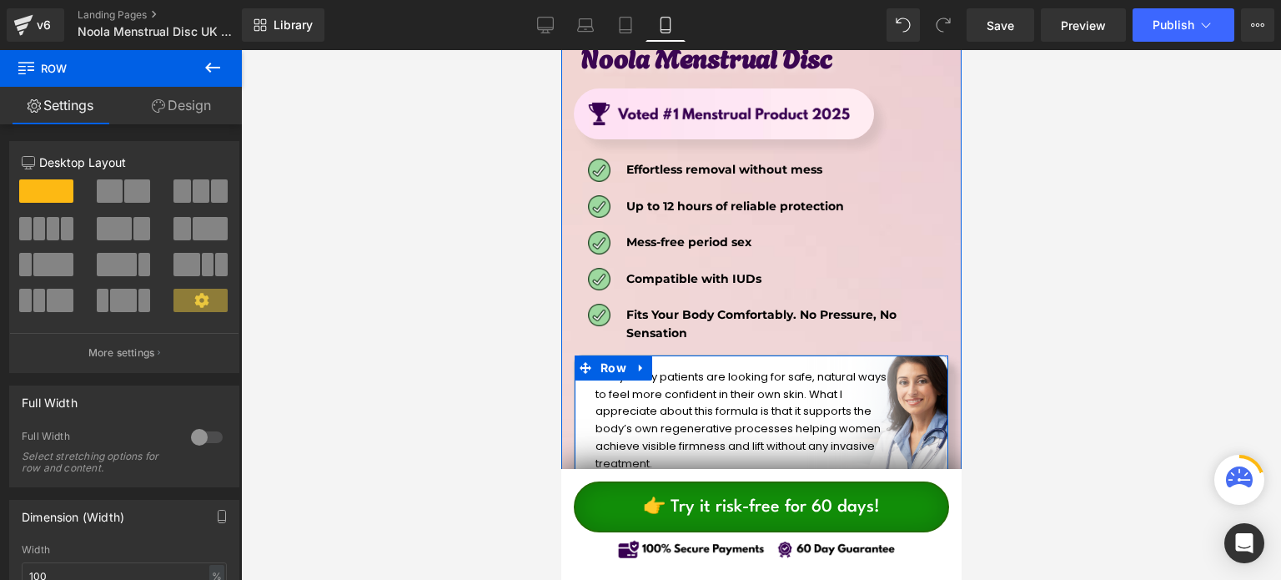
click at [643, 369] on span "Many of my patients are looking for safe, natural ways to feel more confident i…" at bounding box center [740, 420] width 291 height 103
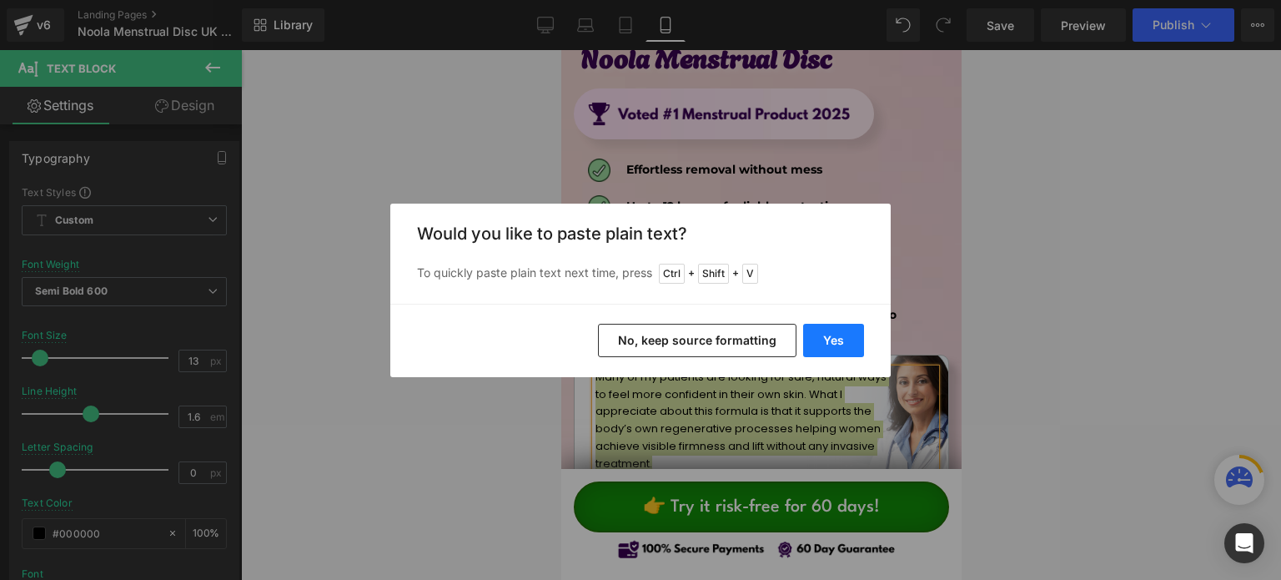
click at [835, 331] on button "Yes" at bounding box center [833, 340] width 61 height 33
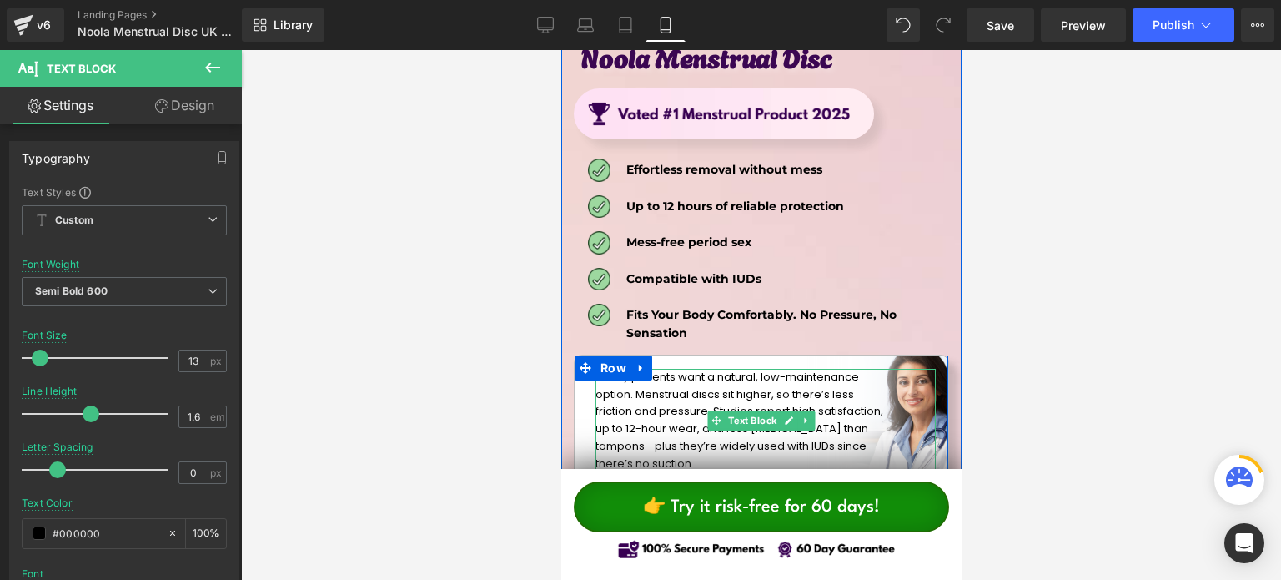
click at [920, 369] on div "“Many patients want a natural, low-maintenance option. Menstrual discs sit high…" at bounding box center [765, 421] width 340 height 104
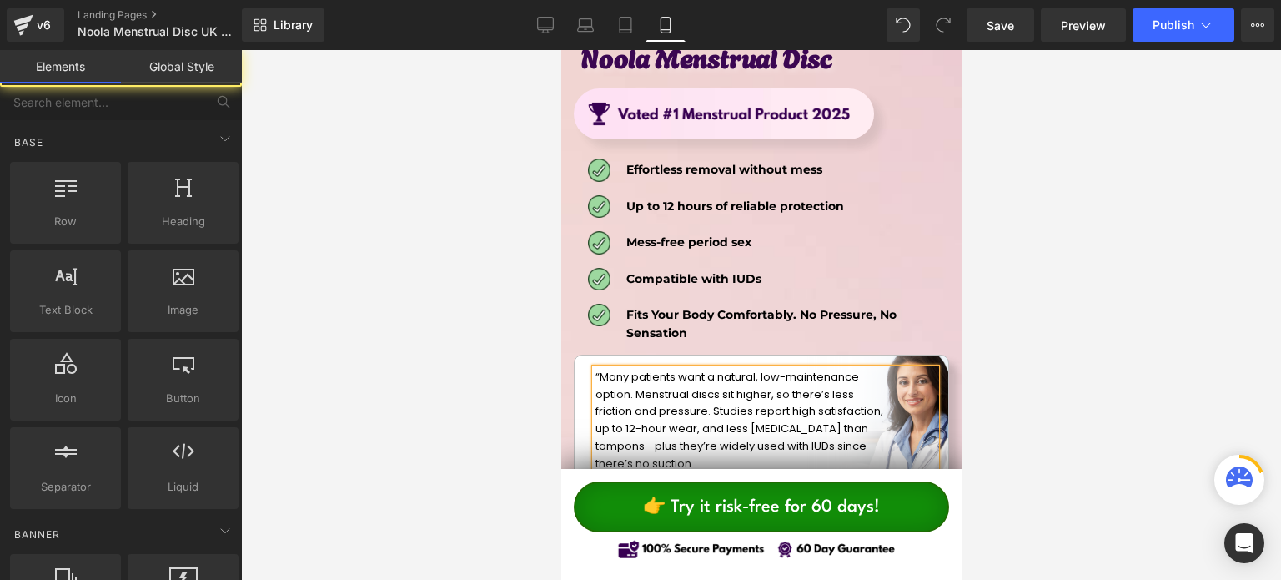
click at [1031, 315] on div at bounding box center [761, 315] width 1040 height 530
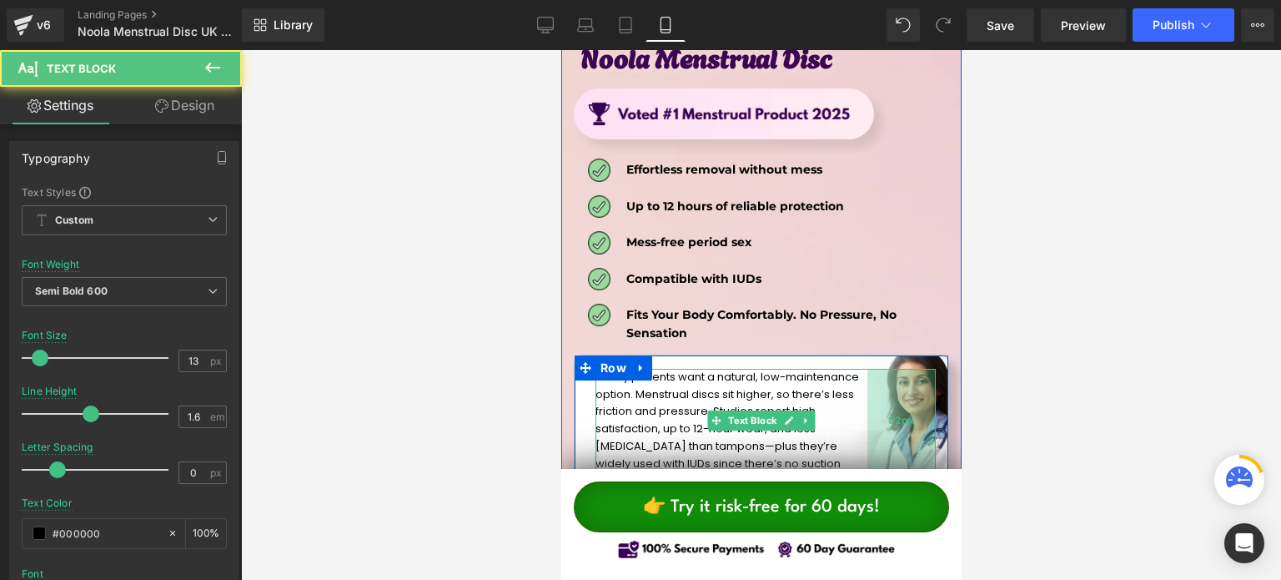
drag, startPoint x: 925, startPoint y: 310, endPoint x: 906, endPoint y: 311, distance: 19.2
click at [906, 369] on div "82px" at bounding box center [901, 421] width 68 height 104
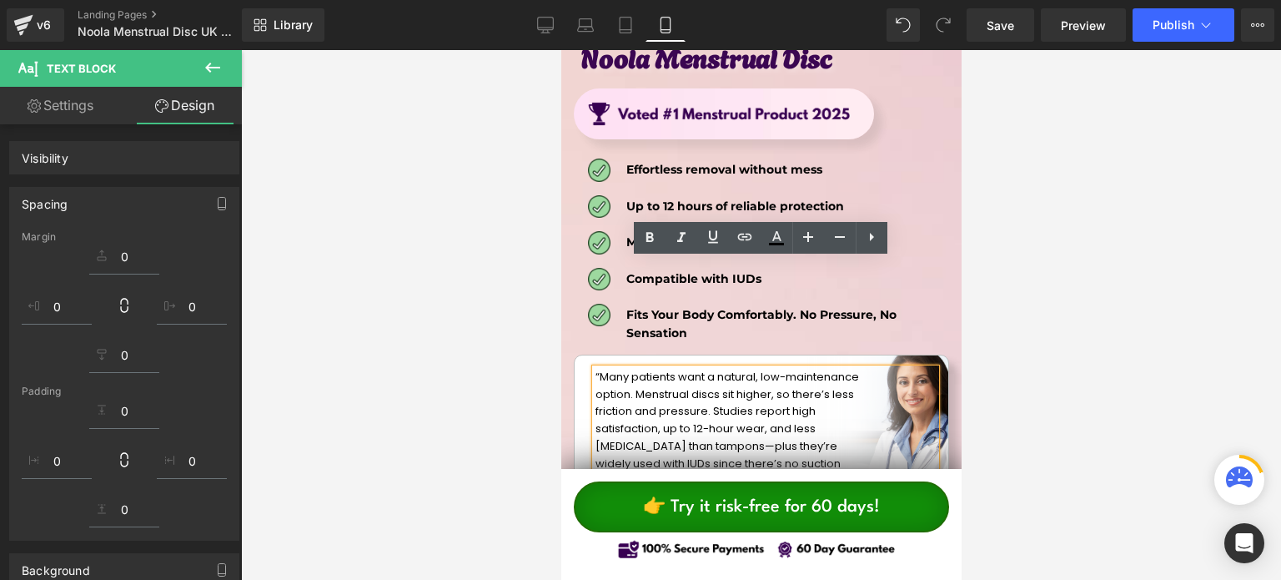
click at [1059, 311] on div at bounding box center [761, 315] width 1040 height 530
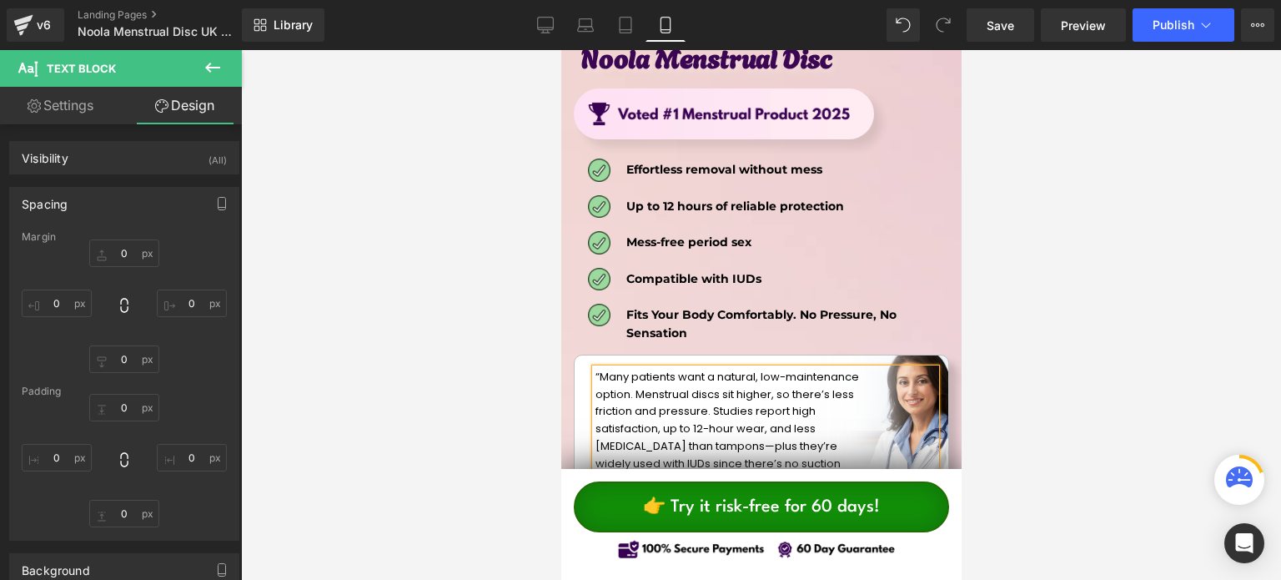
click at [802, 369] on span "“Many patients want a natural, low-maintenance option. Menstrual discs sit high…" at bounding box center [727, 420] width 264 height 103
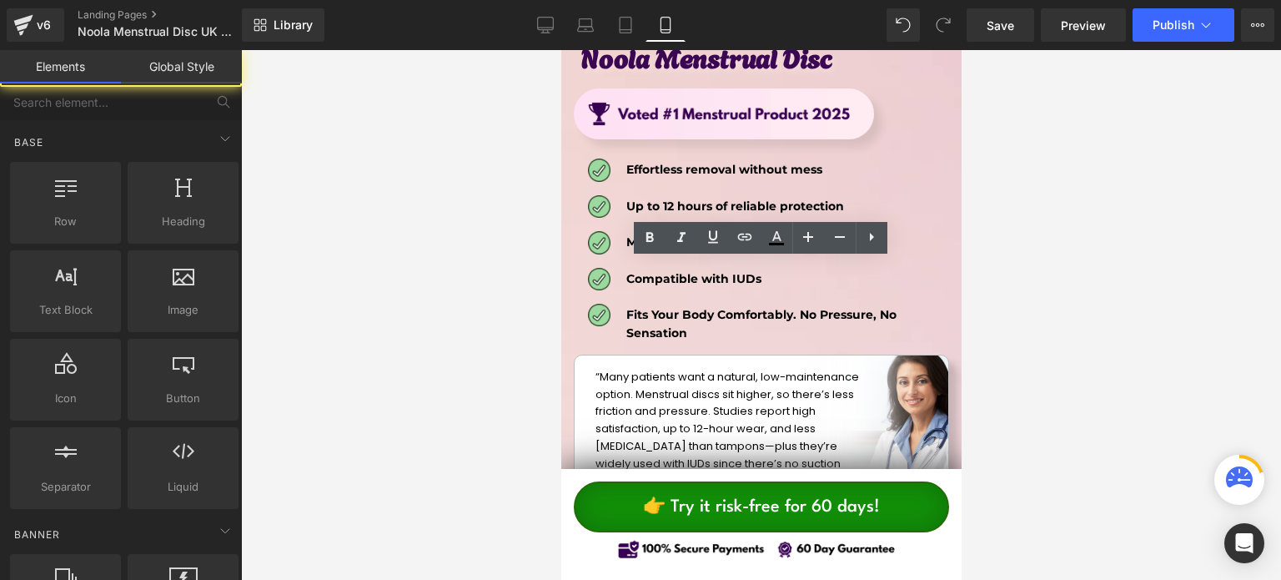
click at [747, 369] on span "“Many patients want a natural, low-maintenance option. Menstrual discs sit high…" at bounding box center [727, 420] width 264 height 103
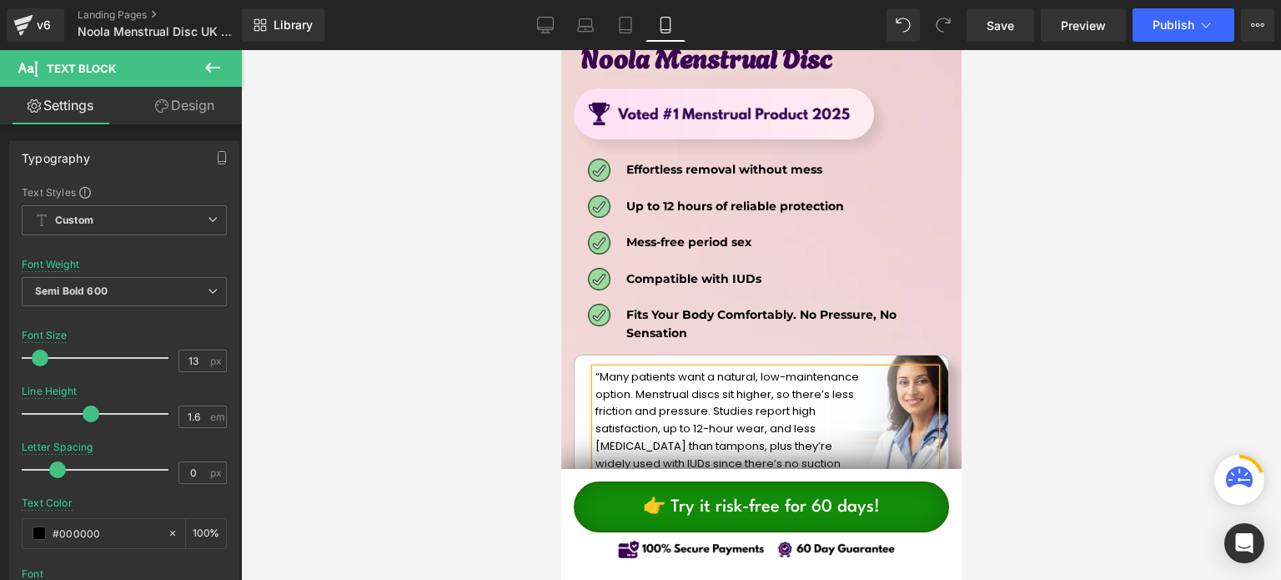
click at [1048, 269] on div at bounding box center [761, 315] width 1040 height 530
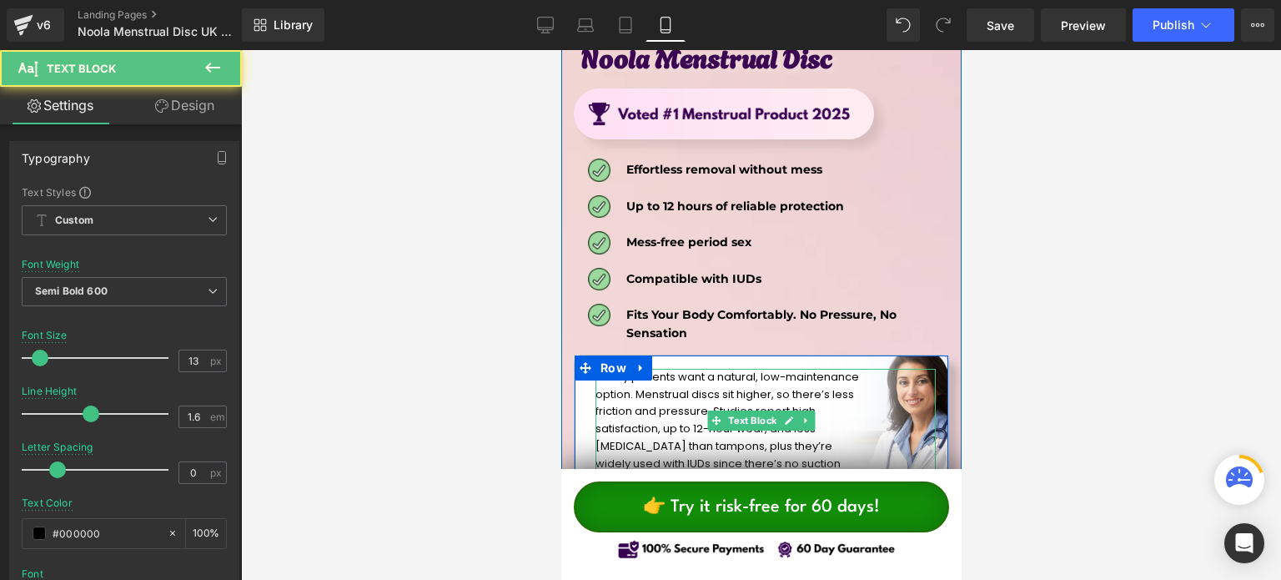
click at [814, 369] on p "“Many patients want a natural, low-maintenance option. Menstrual discs sit high…" at bounding box center [731, 421] width 272 height 104
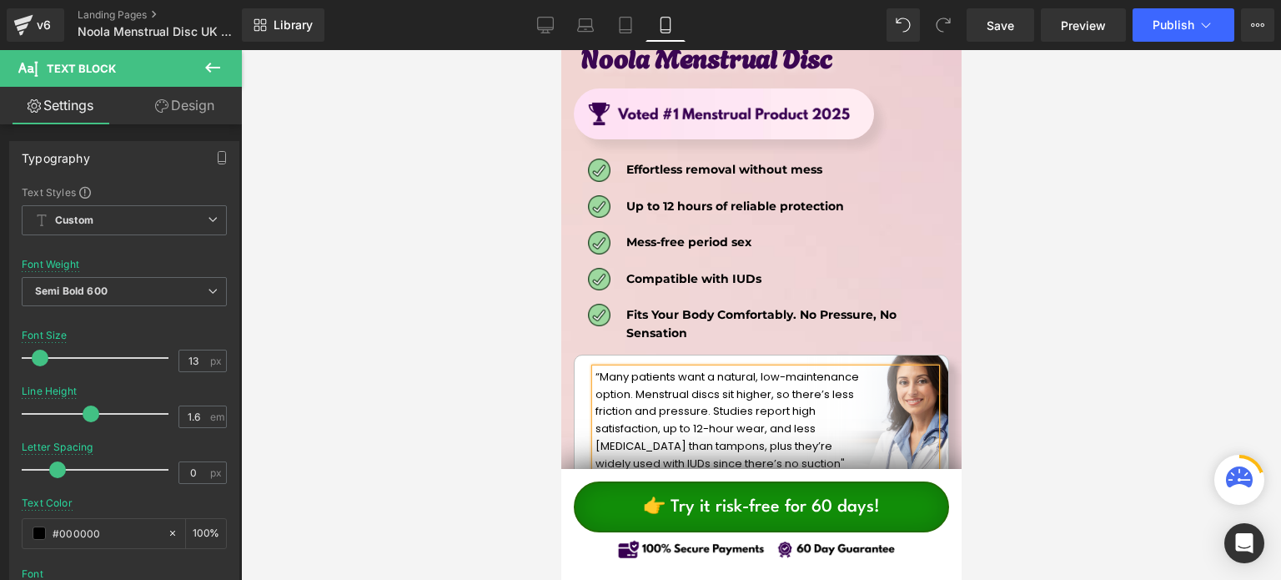
click at [785, 369] on p "“Many patients want a natural, low-maintenance option. Menstrual discs sit high…" at bounding box center [731, 421] width 272 height 104
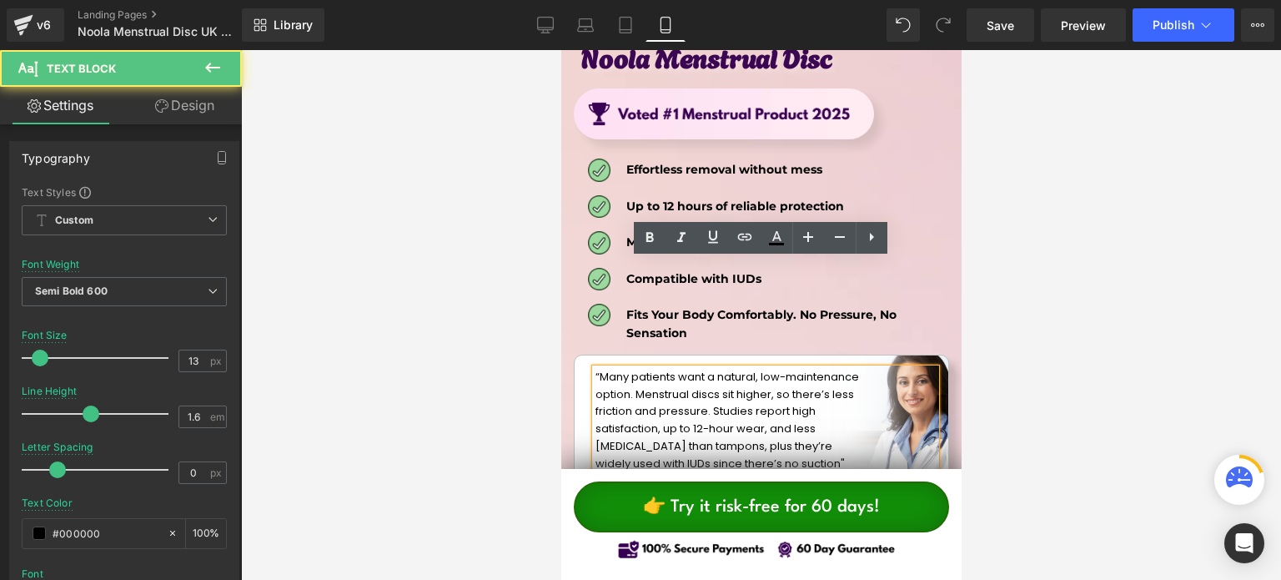
click at [785, 369] on p "“Many patients want a natural, low-maintenance option. Menstrual discs sit high…" at bounding box center [731, 421] width 272 height 104
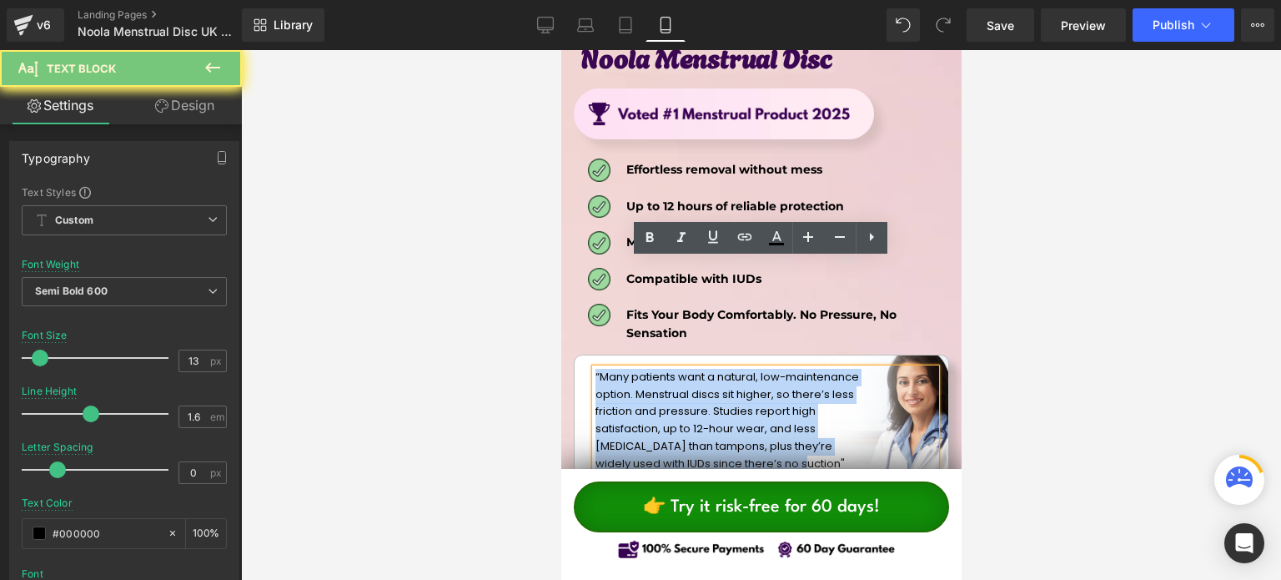
click at [785, 369] on p "“Many patients want a natural, low-maintenance option. Menstrual discs sit high…" at bounding box center [731, 421] width 272 height 104
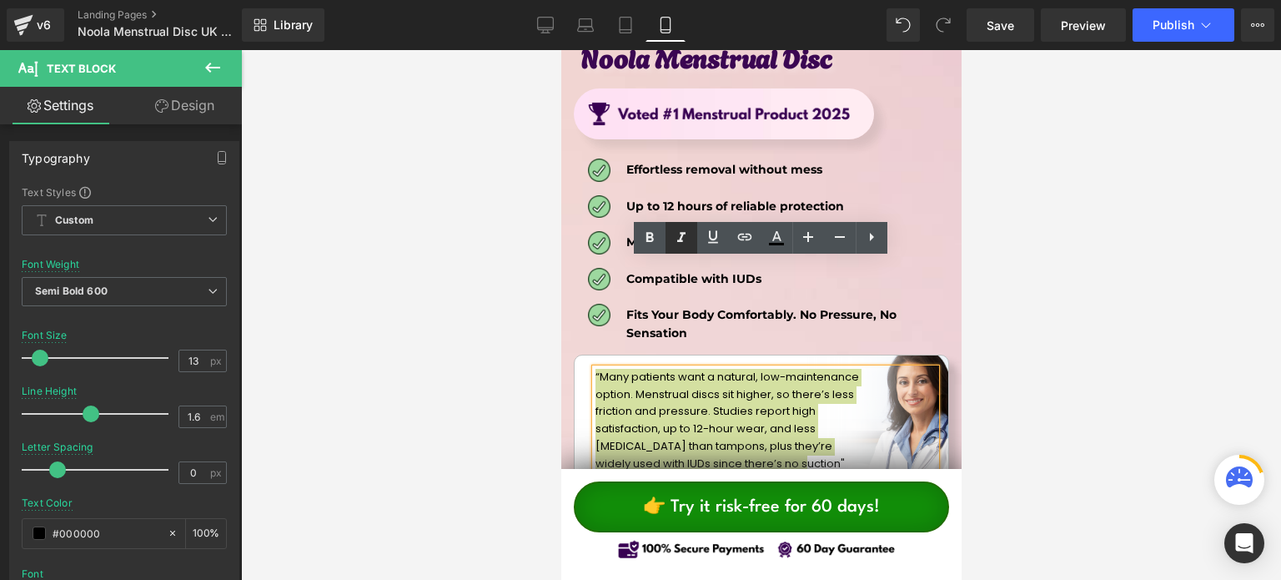
click at [682, 234] on icon at bounding box center [681, 238] width 8 height 10
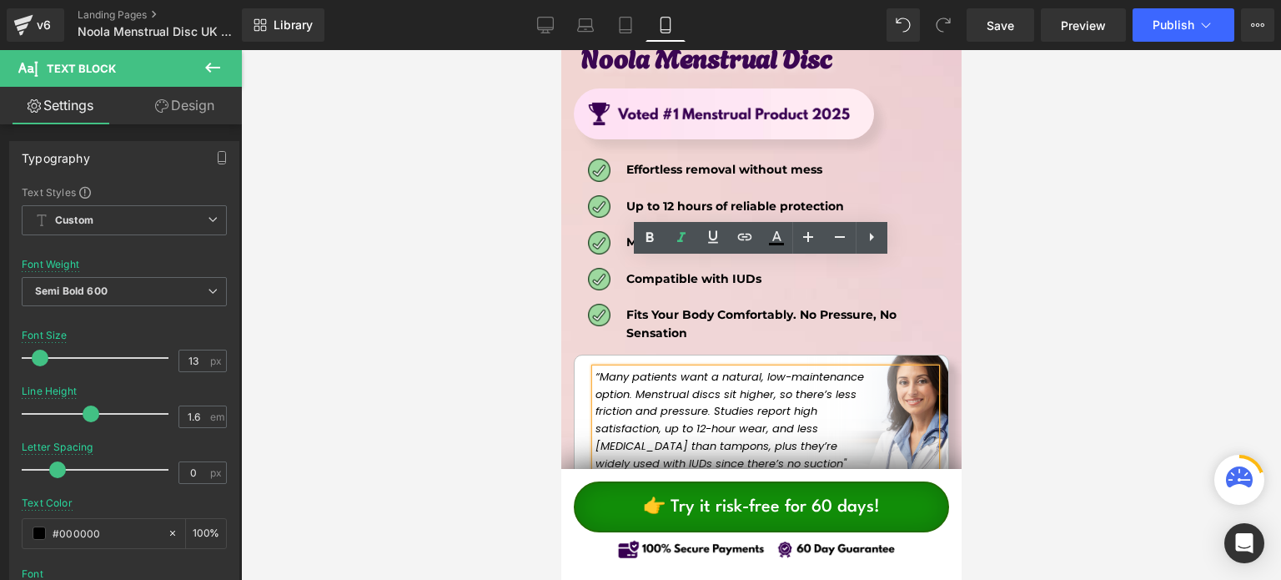
click at [780, 369] on p "“Many patients want a natural, low-maintenance option. Menstrual discs sit high…" at bounding box center [731, 421] width 272 height 104
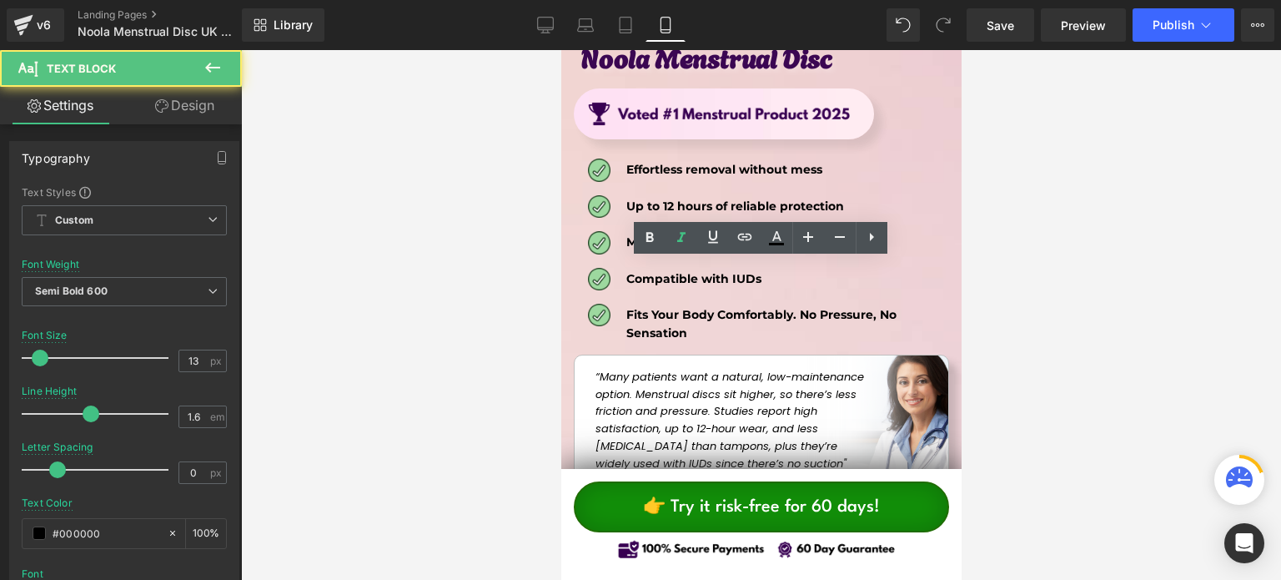
click at [1093, 337] on div at bounding box center [761, 315] width 1040 height 530
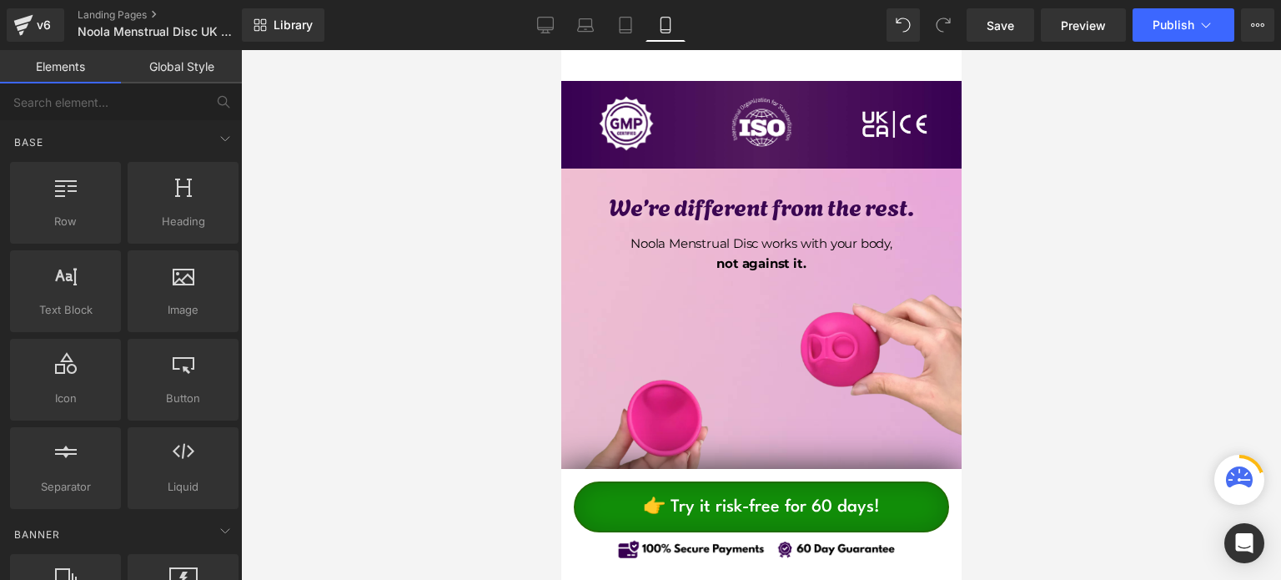
scroll to position [1918, 0]
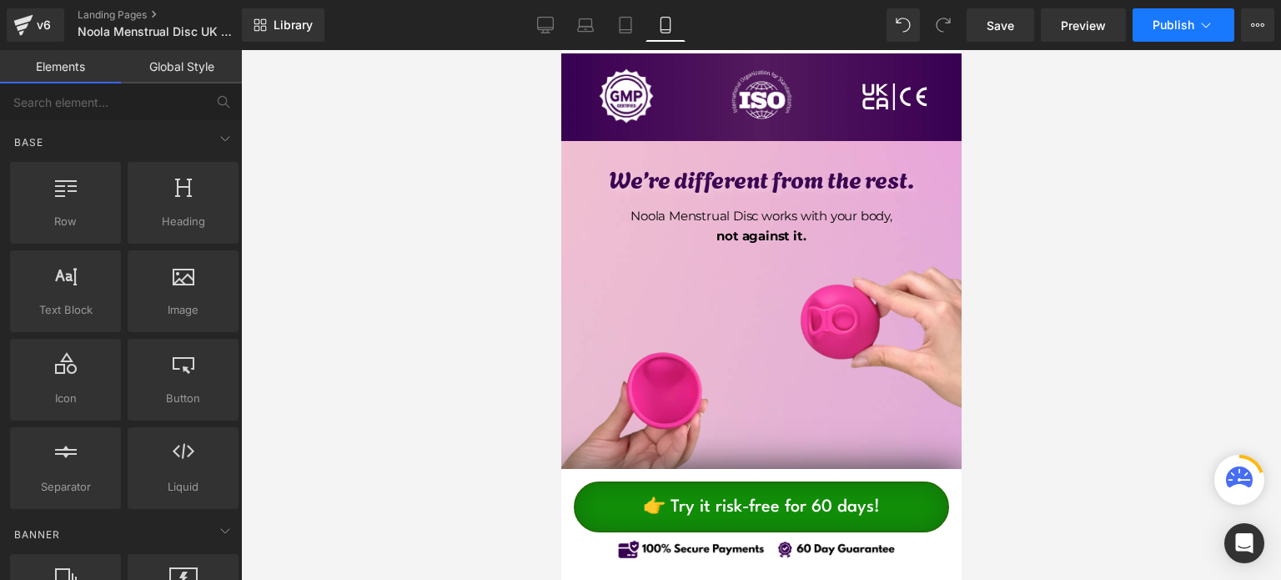
click at [1188, 18] on button "Publish" at bounding box center [1184, 24] width 102 height 33
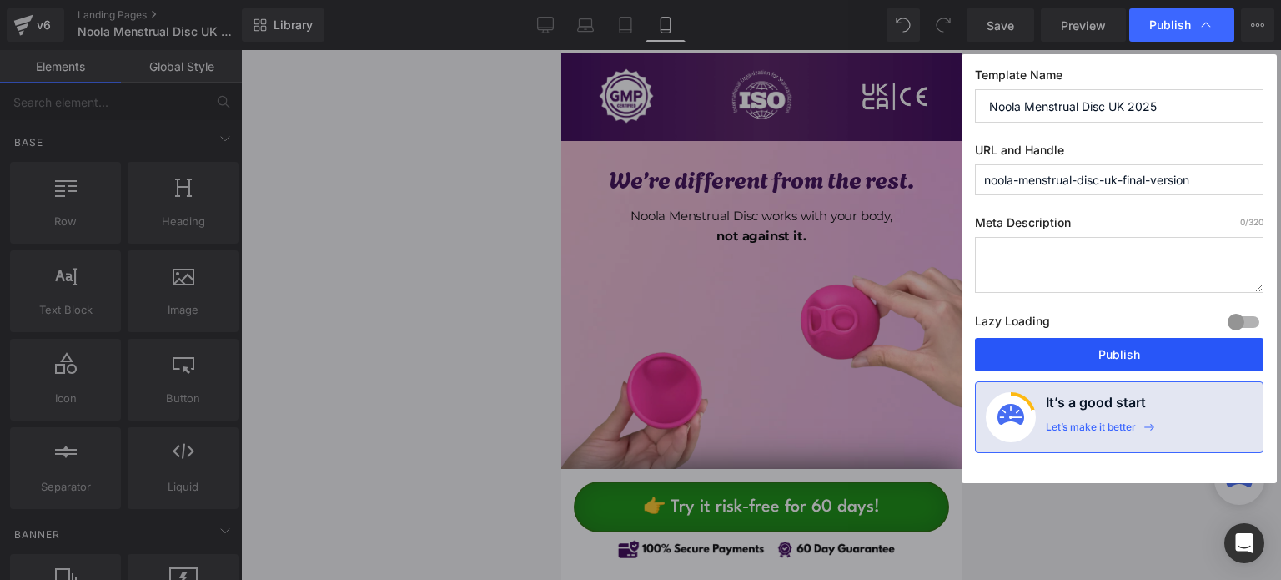
click at [1087, 360] on button "Publish" at bounding box center [1119, 354] width 289 height 33
